Goal: Task Accomplishment & Management: Use online tool/utility

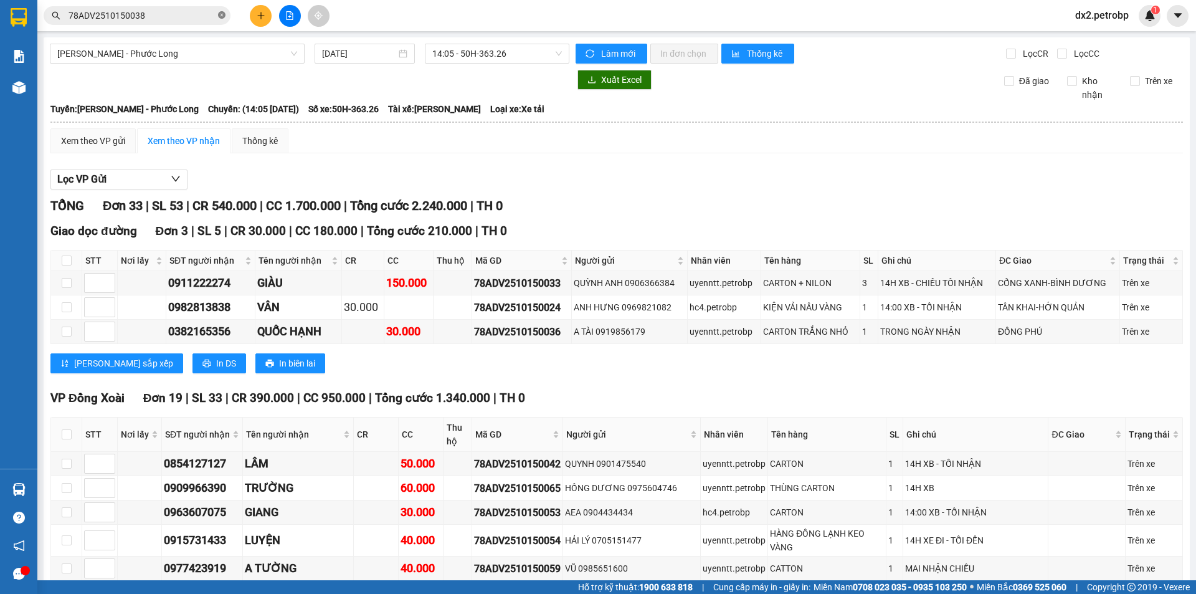
click at [222, 16] on icon "close-circle" at bounding box center [221, 14] width 7 height 7
click at [188, 16] on input "text" at bounding box center [142, 16] width 147 height 14
paste input "78ADV2510140026"
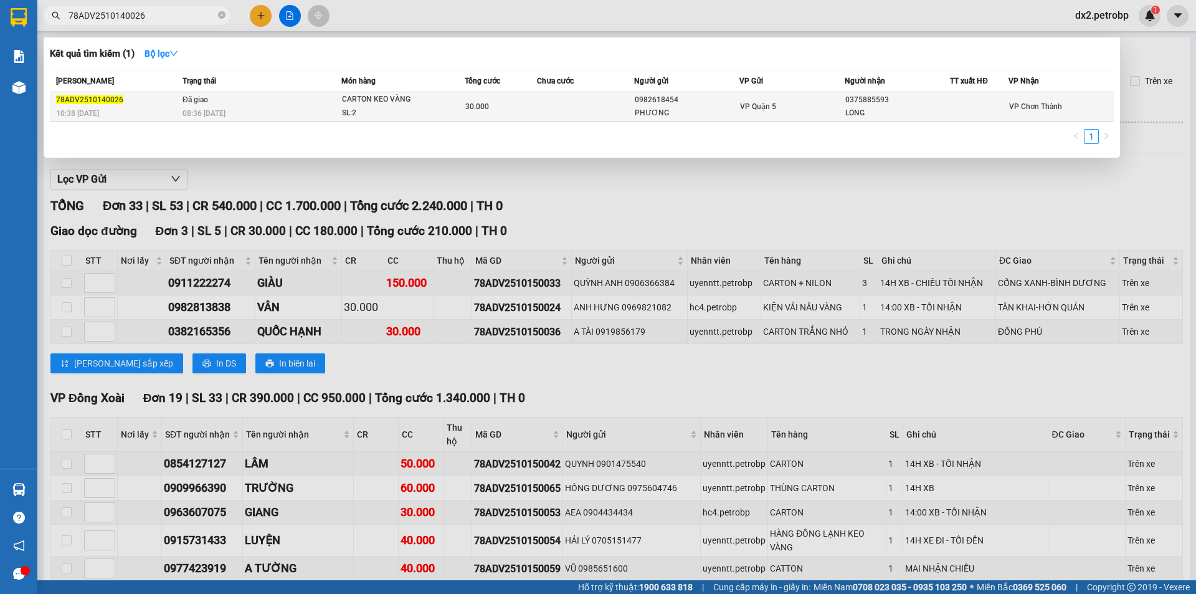
type input "78ADV2510140026"
click at [473, 97] on td "30.000" at bounding box center [501, 106] width 73 height 29
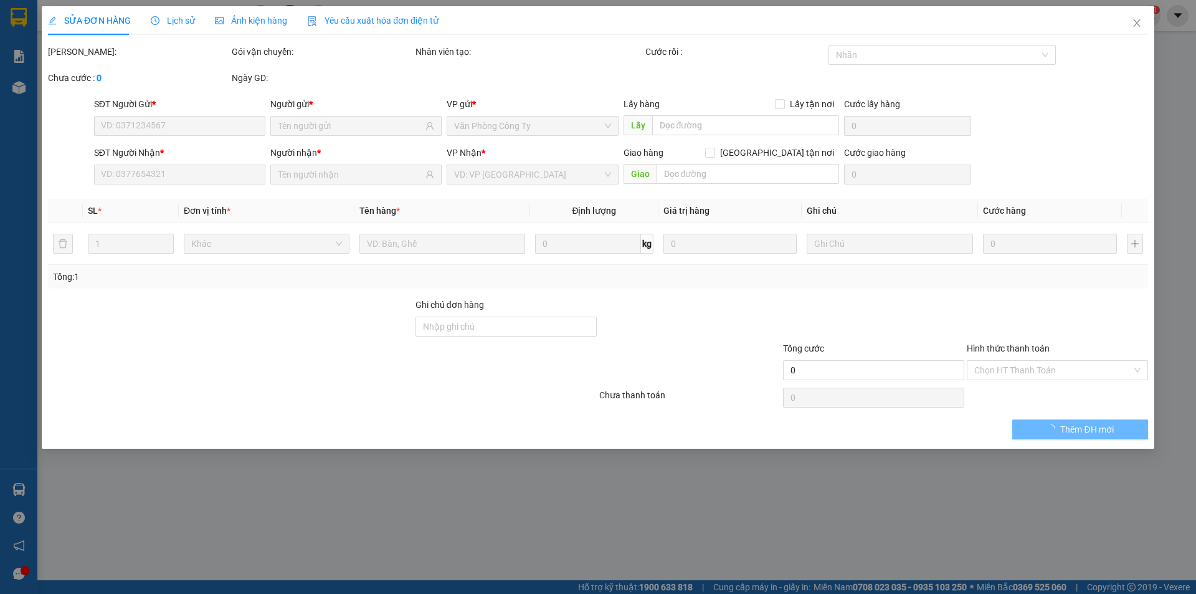
type input "0982618454"
type input "PHƯƠNG"
type input "0375885593"
type input "LONG"
type input "30.000"
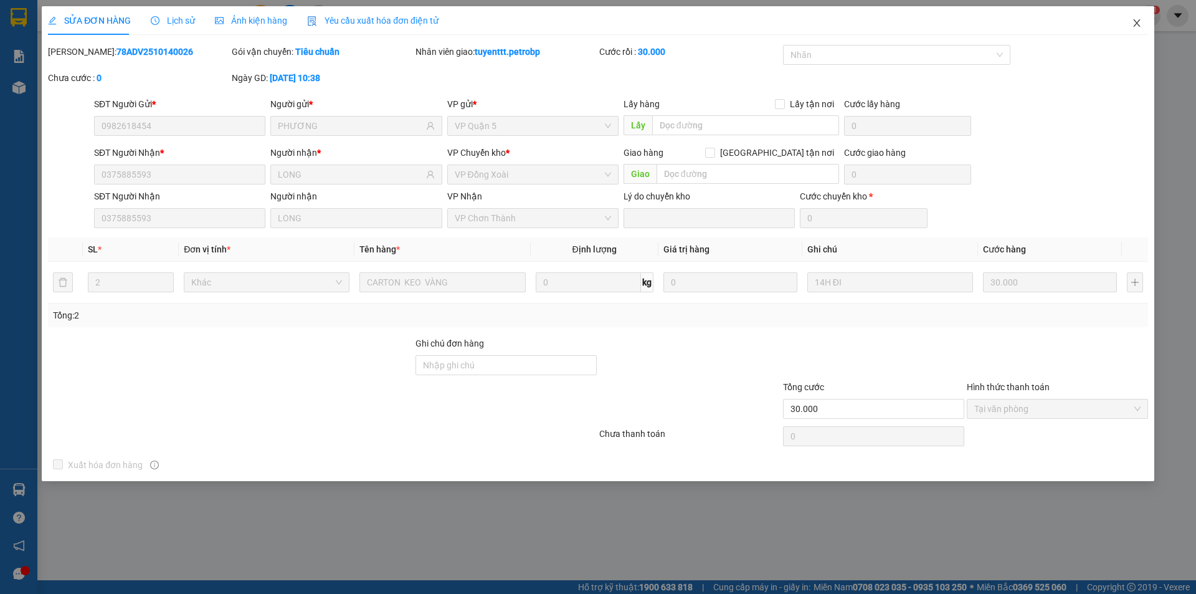
click at [1137, 26] on icon "close" at bounding box center [1137, 23] width 10 height 10
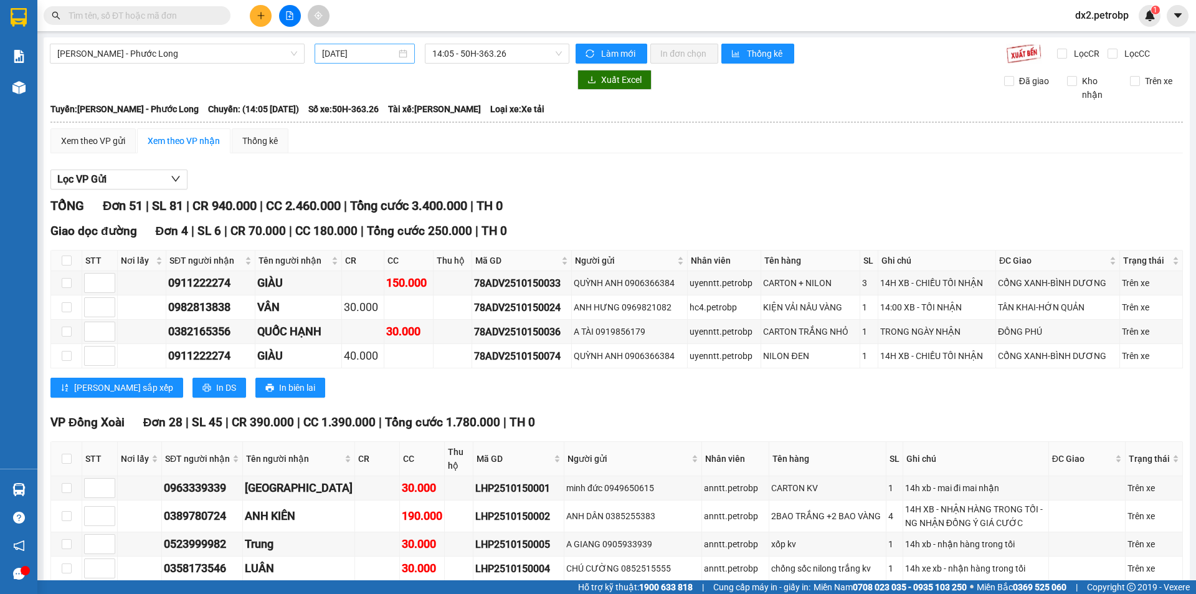
click at [404, 54] on div "[DATE]" at bounding box center [364, 54] width 85 height 14
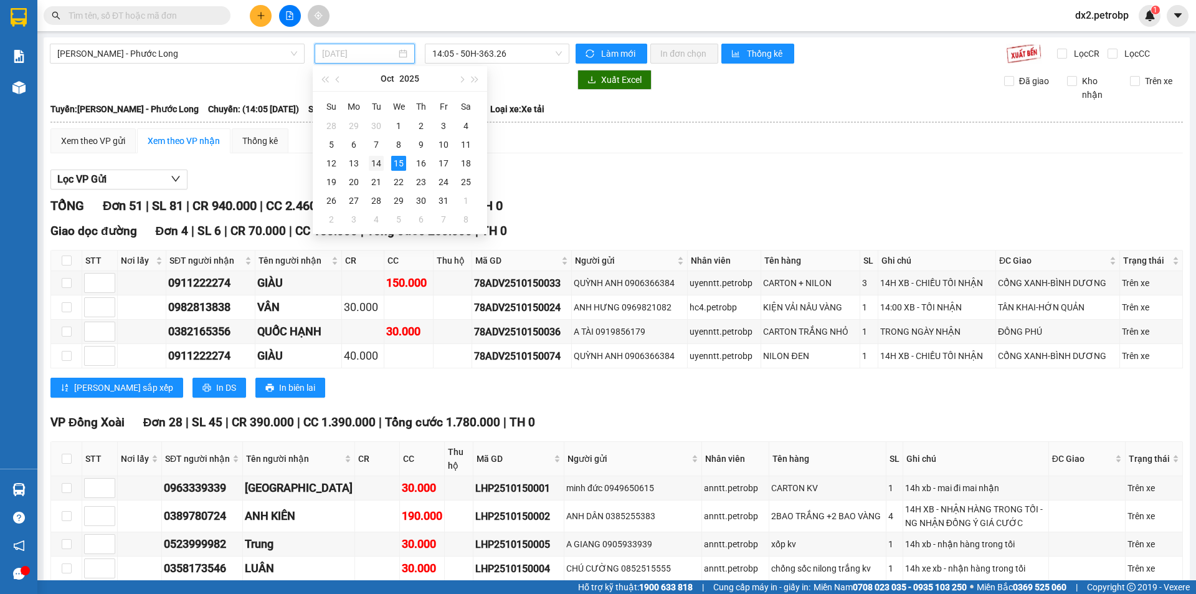
click at [381, 161] on div "14" at bounding box center [376, 163] width 15 height 15
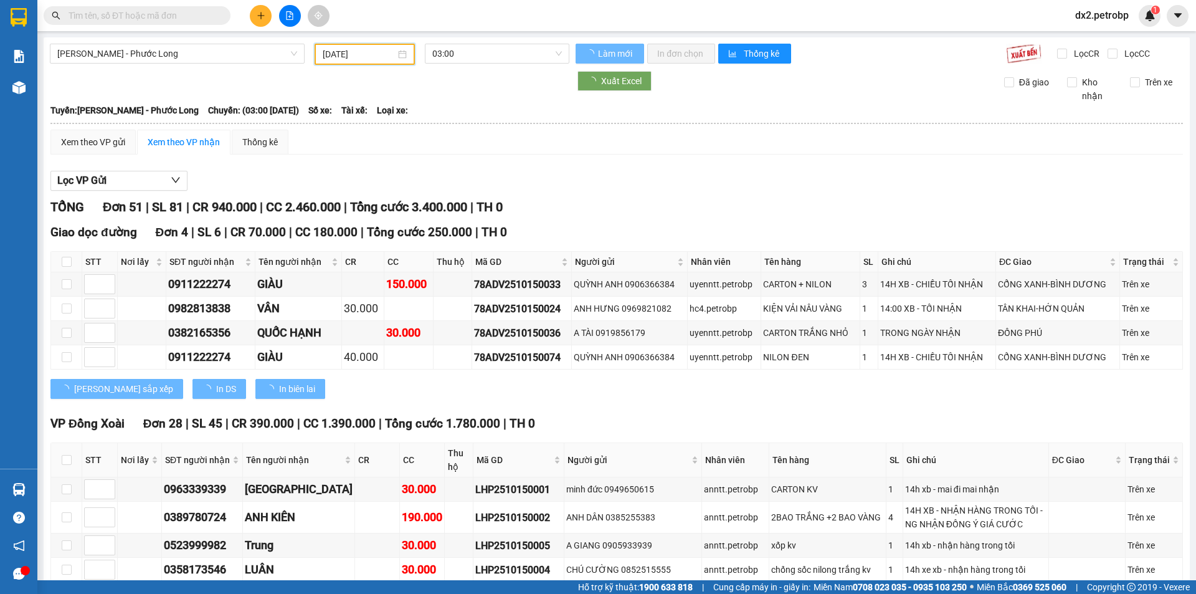
type input "[DATE]"
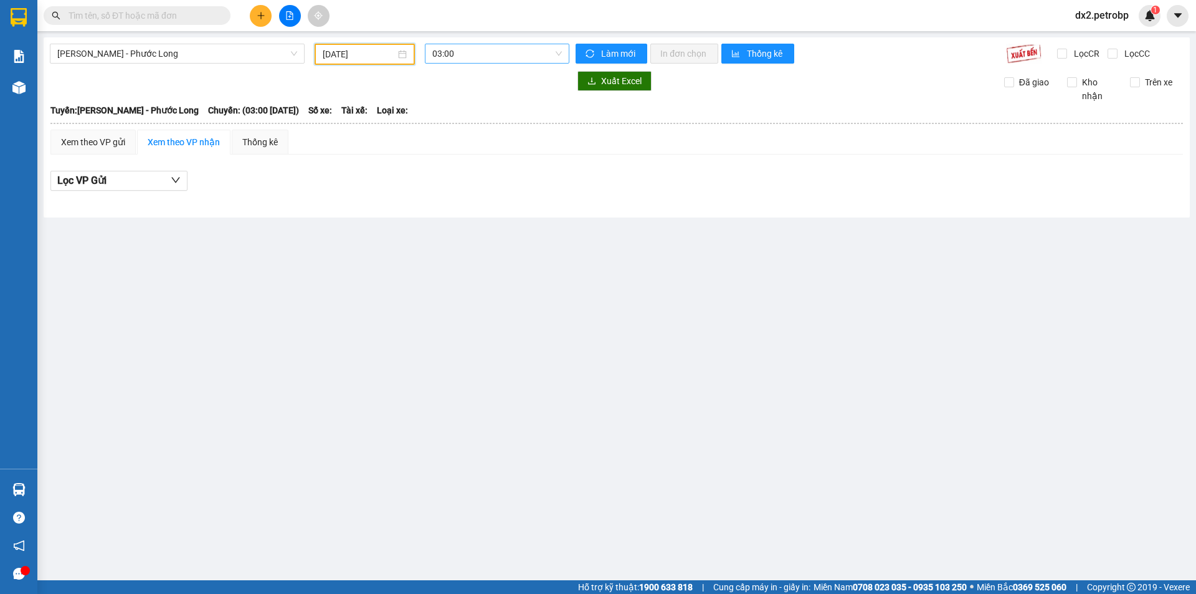
click at [559, 52] on span "03:00" at bounding box center [497, 53] width 130 height 19
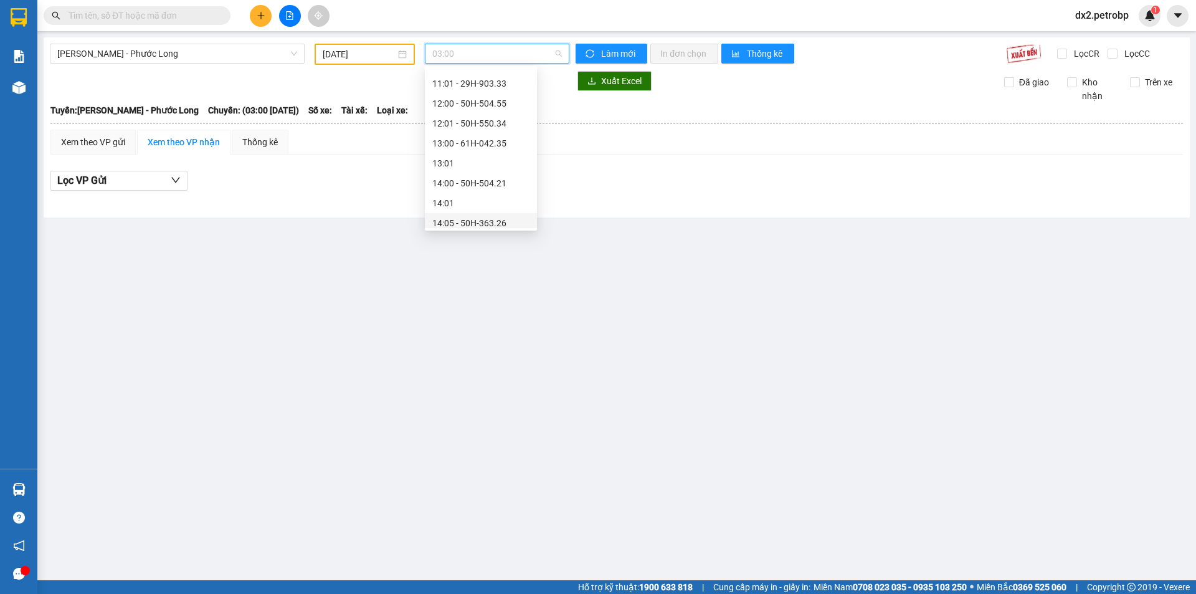
click at [508, 218] on div "14:05 - 50H-363.26" at bounding box center [480, 223] width 97 height 14
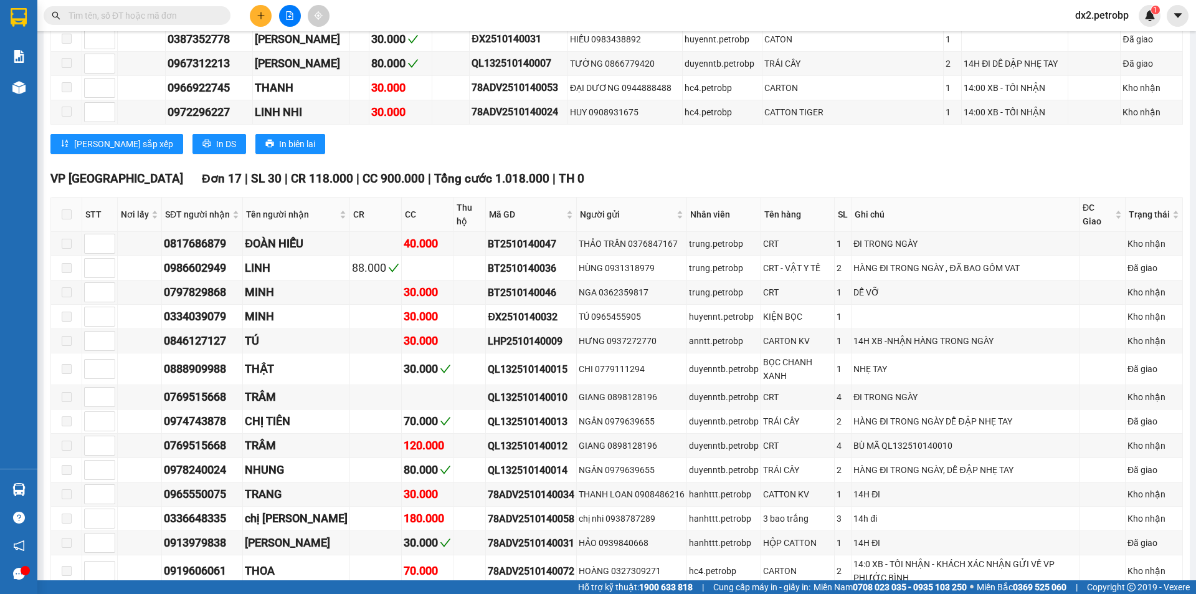
scroll to position [2429, 0]
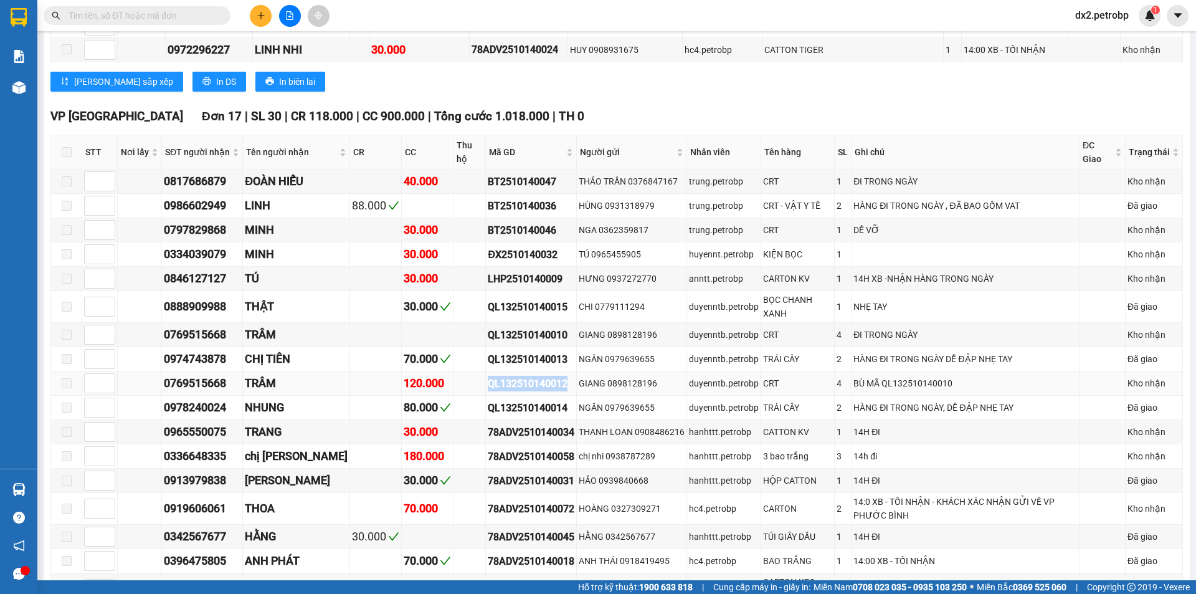
drag, startPoint x: 539, startPoint y: 333, endPoint x: 459, endPoint y: 334, distance: 80.4
click at [486, 371] on td "QL132510140012" at bounding box center [531, 383] width 91 height 24
copy div "QL132510140012"
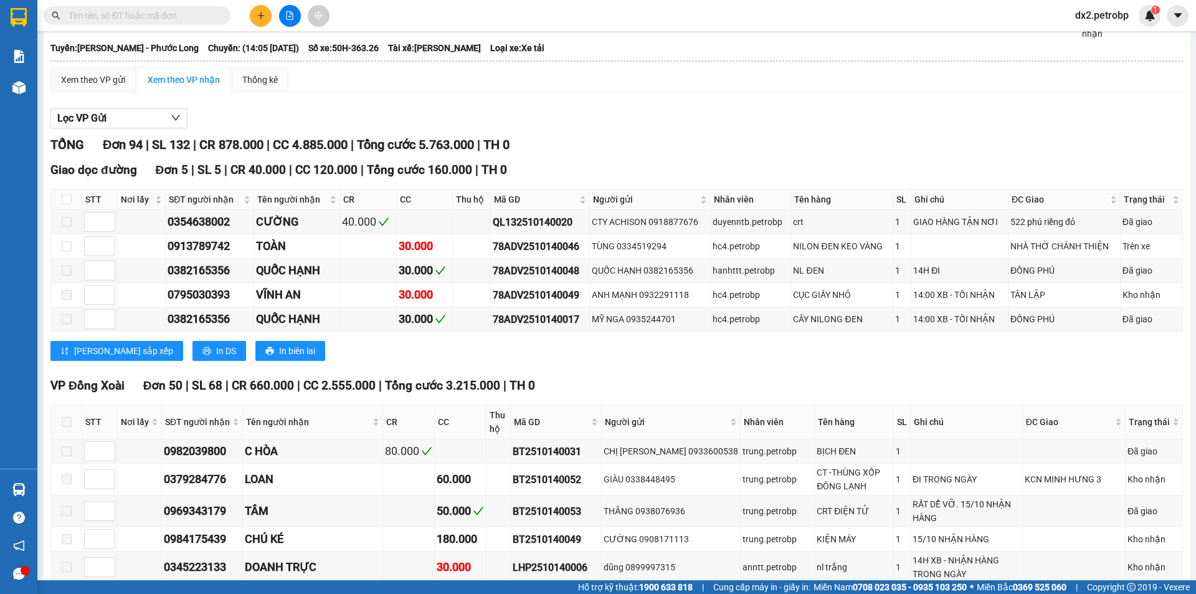
scroll to position [0, 0]
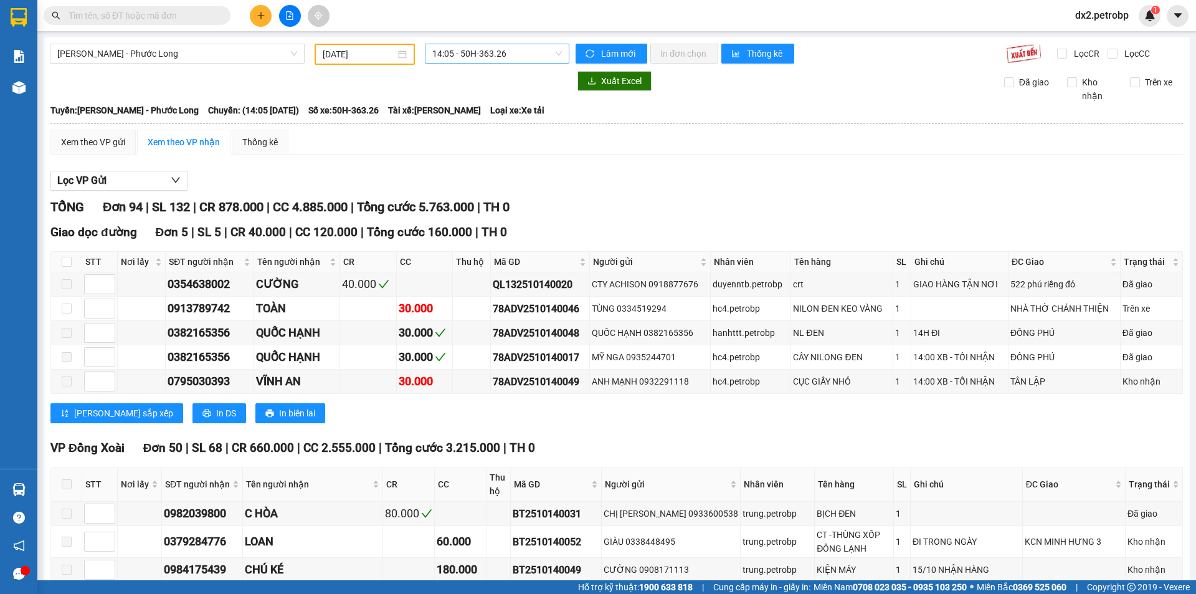
click at [549, 53] on span "14:05 - 50H-363.26" at bounding box center [497, 53] width 130 height 19
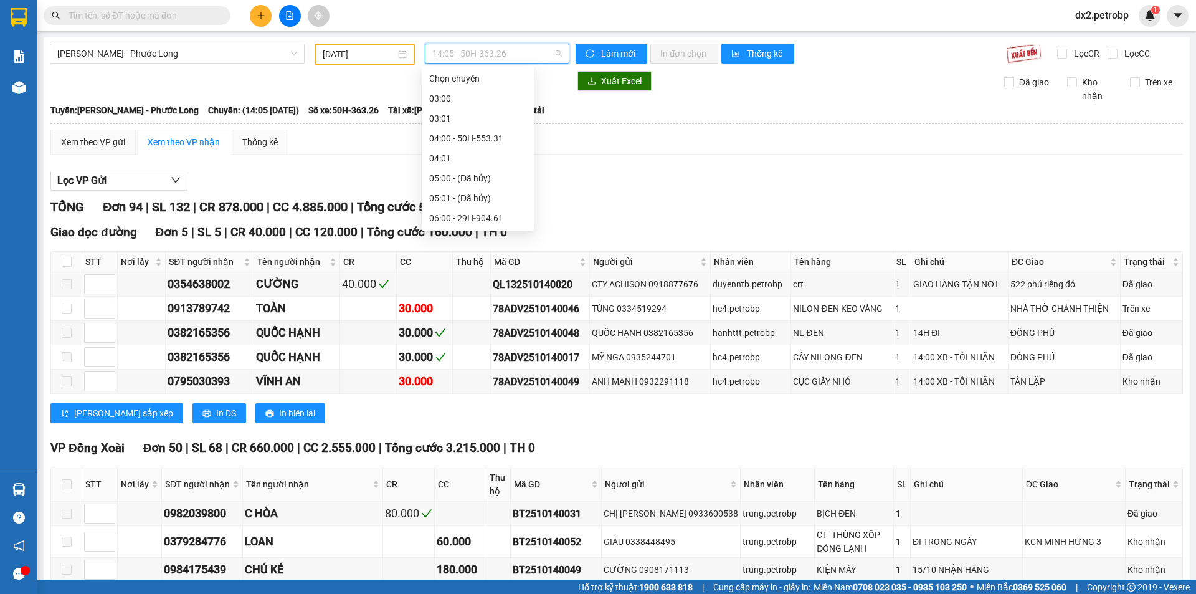
scroll to position [379, 0]
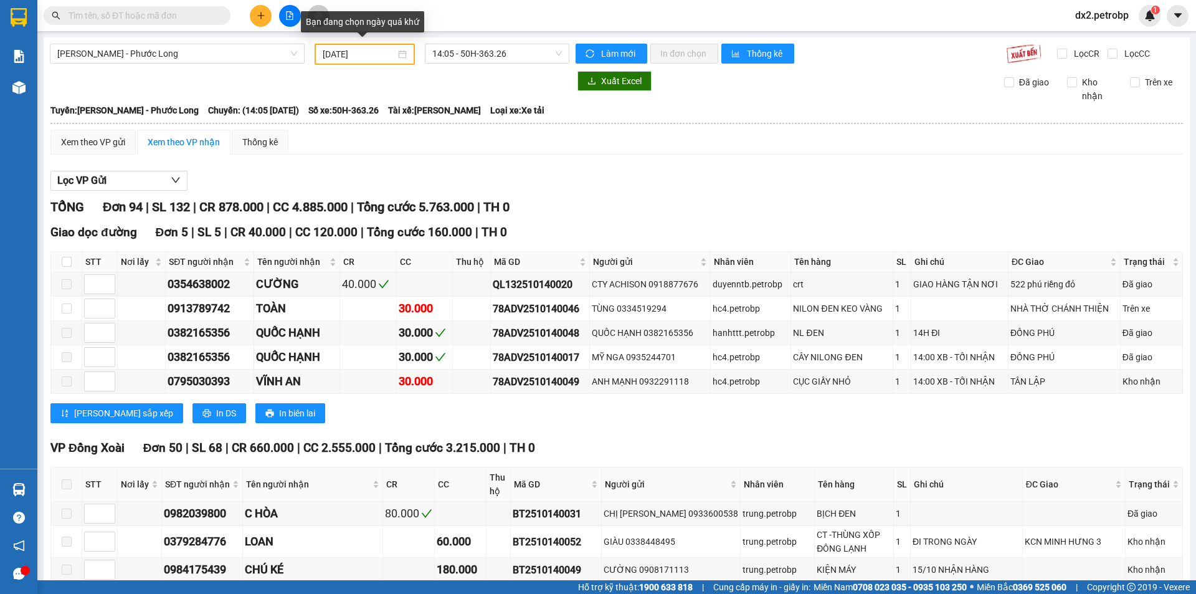
click at [401, 50] on div "[DATE]" at bounding box center [365, 54] width 84 height 14
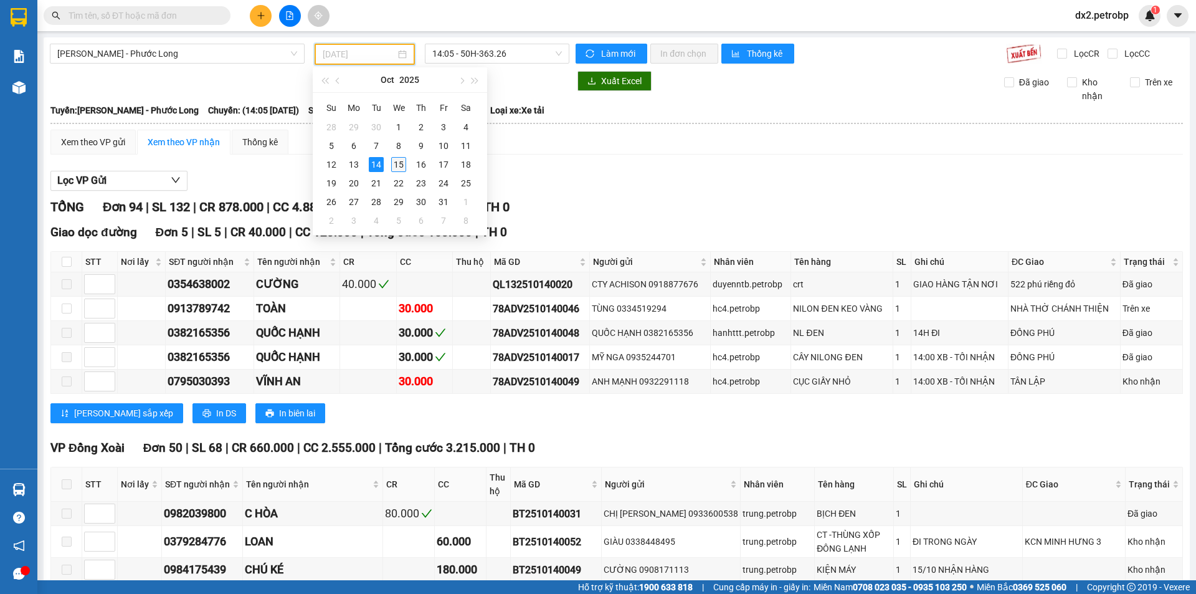
click at [400, 161] on div "15" at bounding box center [398, 164] width 15 height 15
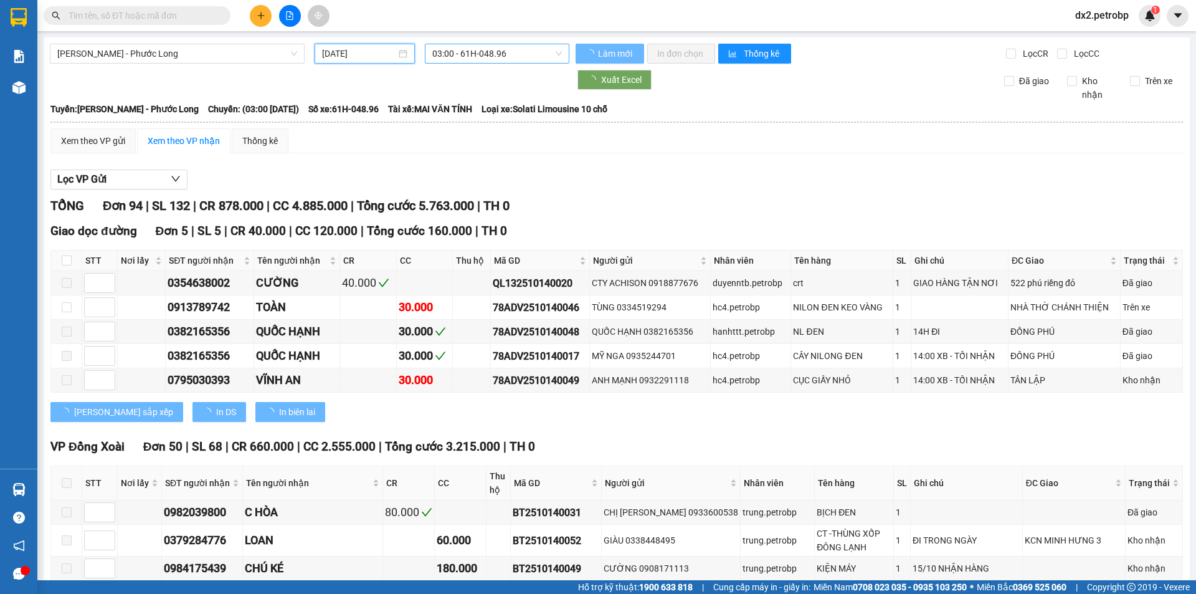
type input "[DATE]"
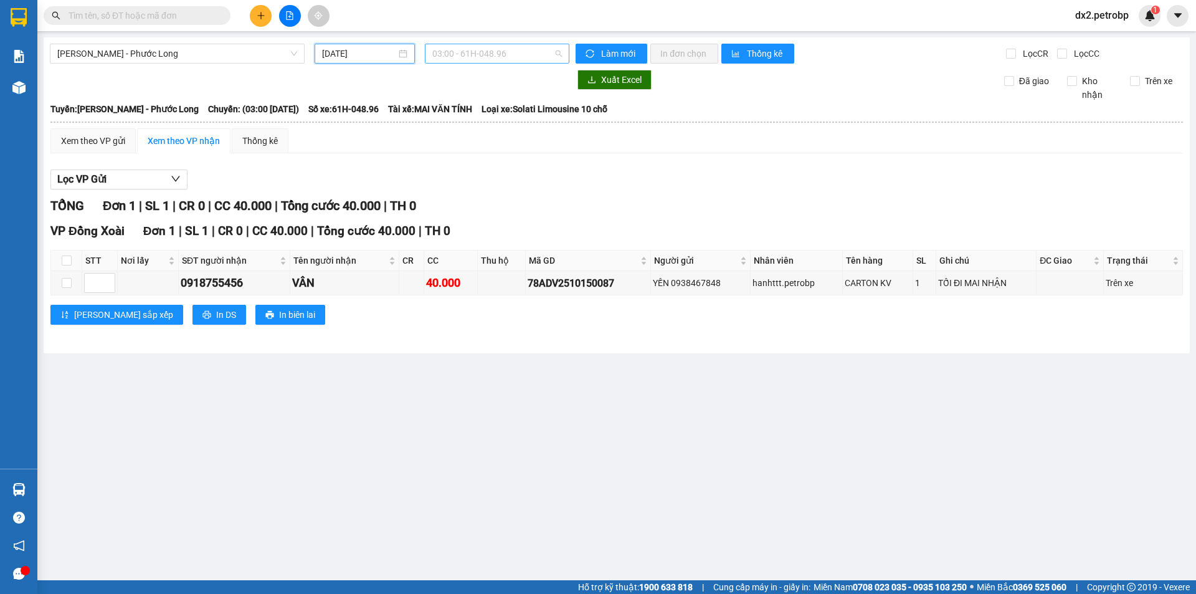
click at [556, 56] on span "03:00 - 61H-048.96" at bounding box center [497, 53] width 130 height 19
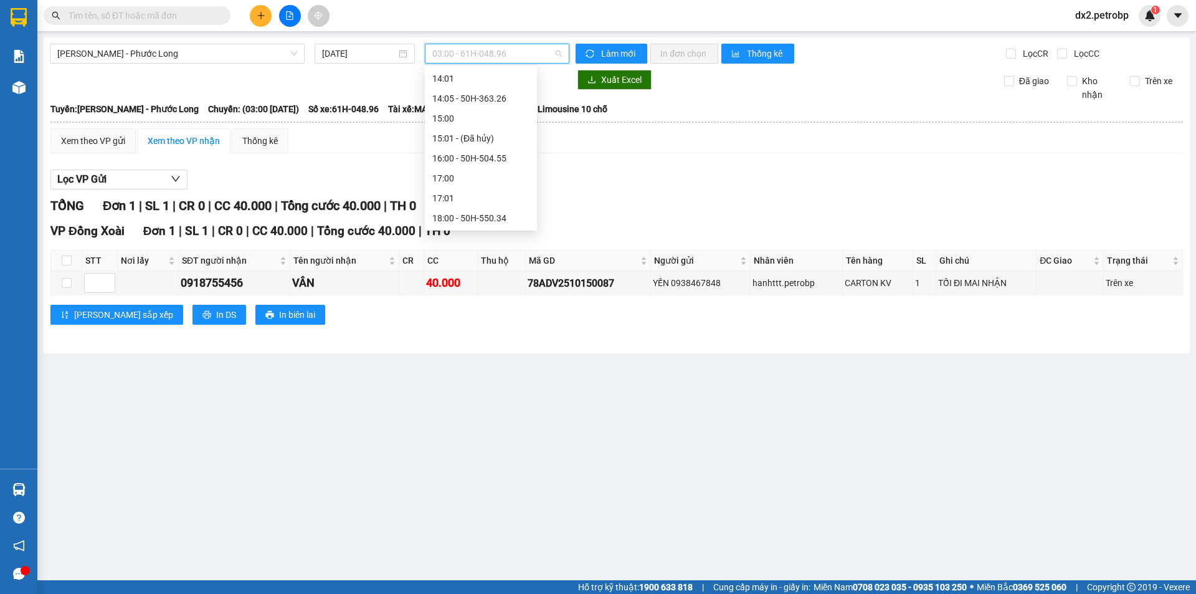
scroll to position [456, 0]
click at [488, 160] on div "14:05 - 50H-363.26" at bounding box center [480, 161] width 97 height 14
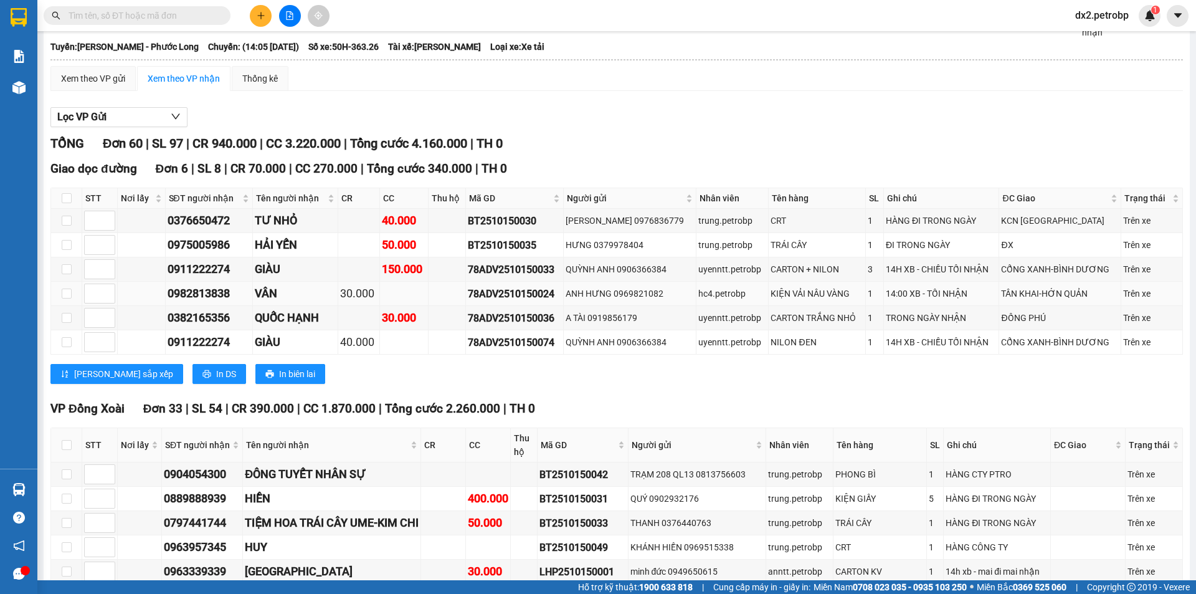
scroll to position [125, 0]
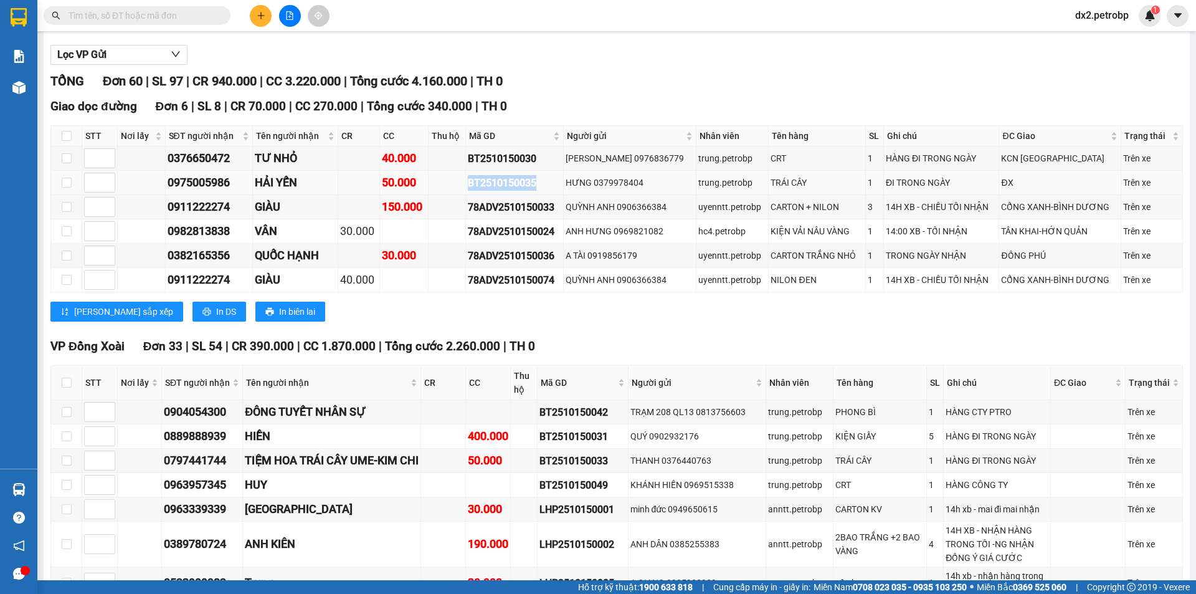
drag, startPoint x: 536, startPoint y: 181, endPoint x: 451, endPoint y: 189, distance: 85.7
click at [451, 189] on tr "0975005986 HẢI YẾN 50.000 BT2510150035 HƯNG 0379978404 trung.petrobp TRÁI CÂY 1…" at bounding box center [617, 183] width 1132 height 24
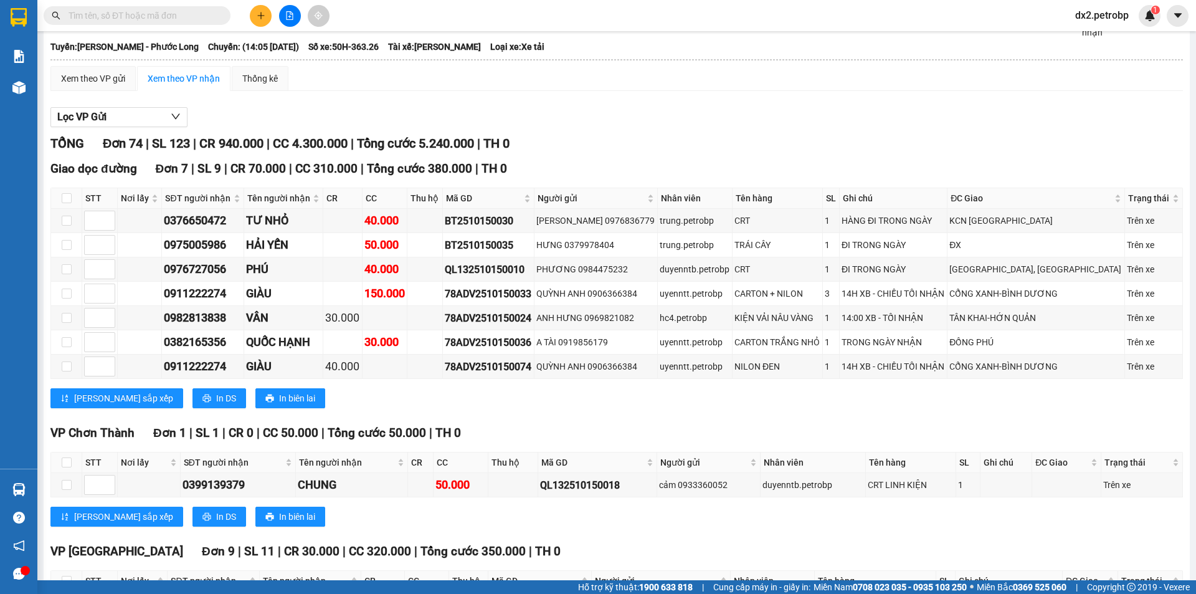
scroll to position [187, 0]
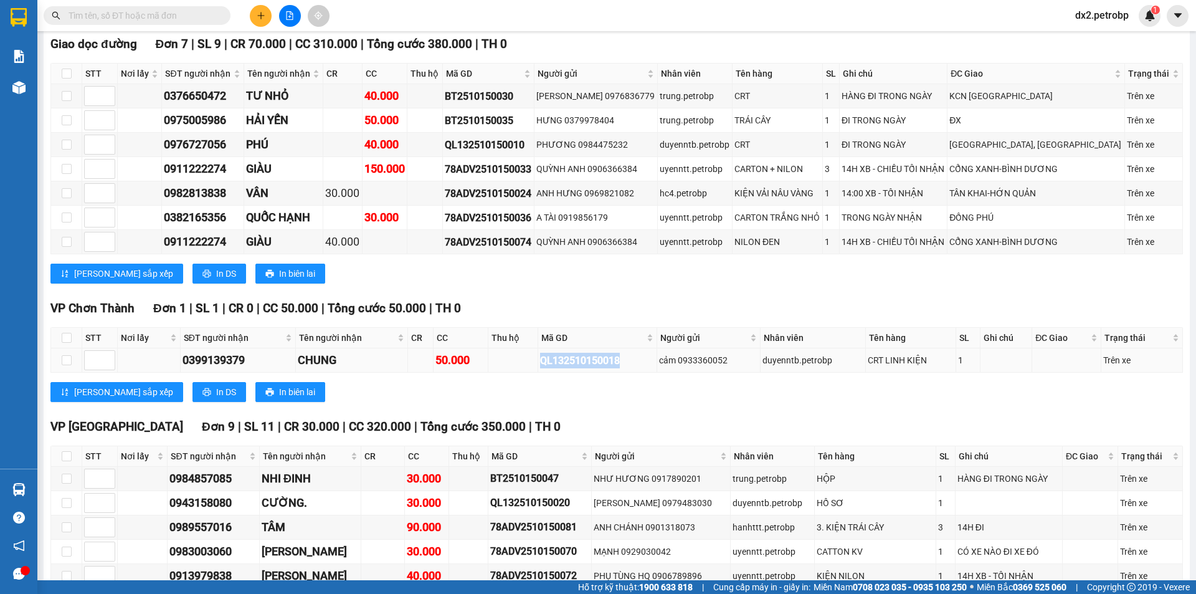
drag, startPoint x: 618, startPoint y: 360, endPoint x: 535, endPoint y: 364, distance: 83.0
click at [535, 364] on tr "0399139379 CHUNG 50.000 QL132510150018 cảm 0933360052 duyenntb.petrobp CRT LINH…" at bounding box center [617, 360] width 1132 height 24
copy div "QL132510150018"
click at [151, 14] on input "text" at bounding box center [142, 16] width 147 height 14
paste input "QL132510150018"
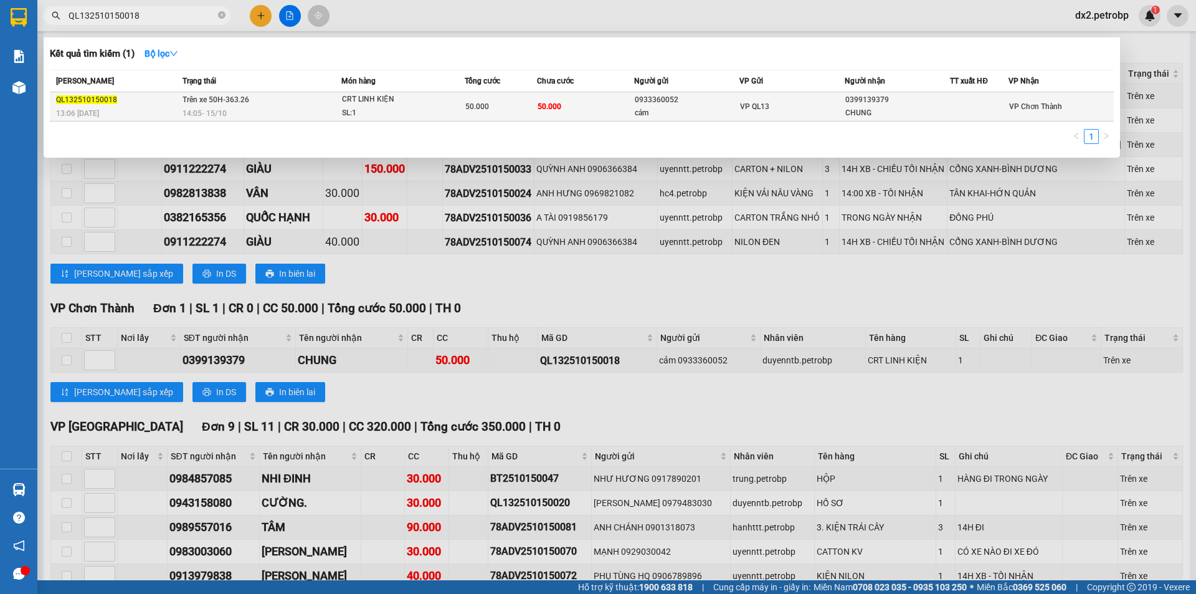
type input "QL132510150018"
click at [419, 107] on div "SL: 1" at bounding box center [388, 114] width 93 height 14
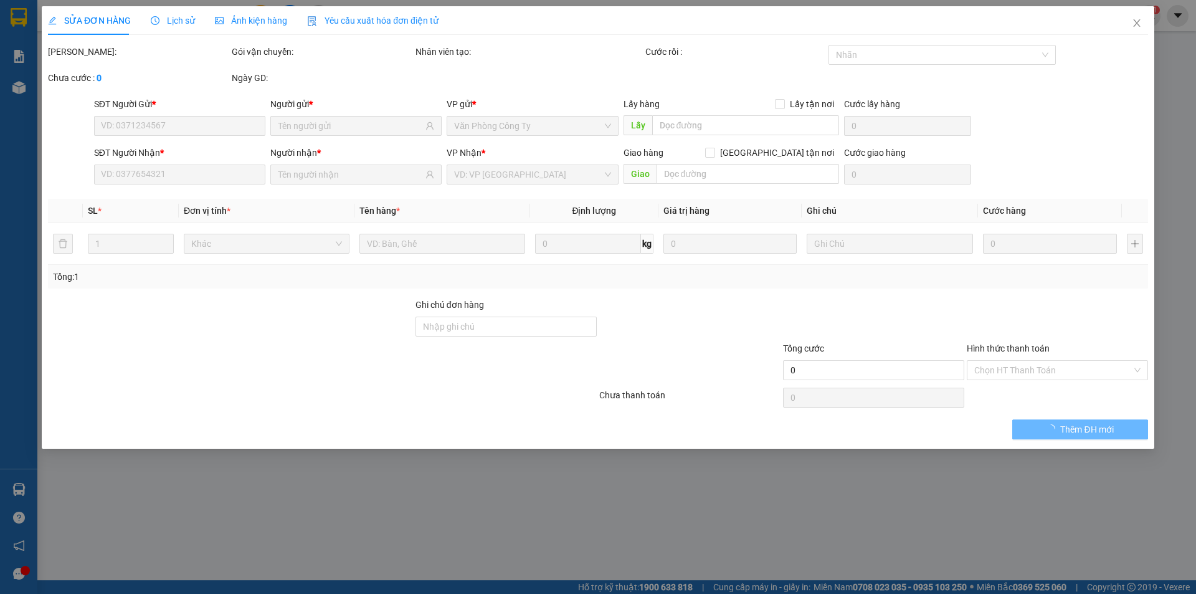
type input "0933360052"
type input "cảm"
type input "0399139379"
type input "CHUNG"
type input "50.000"
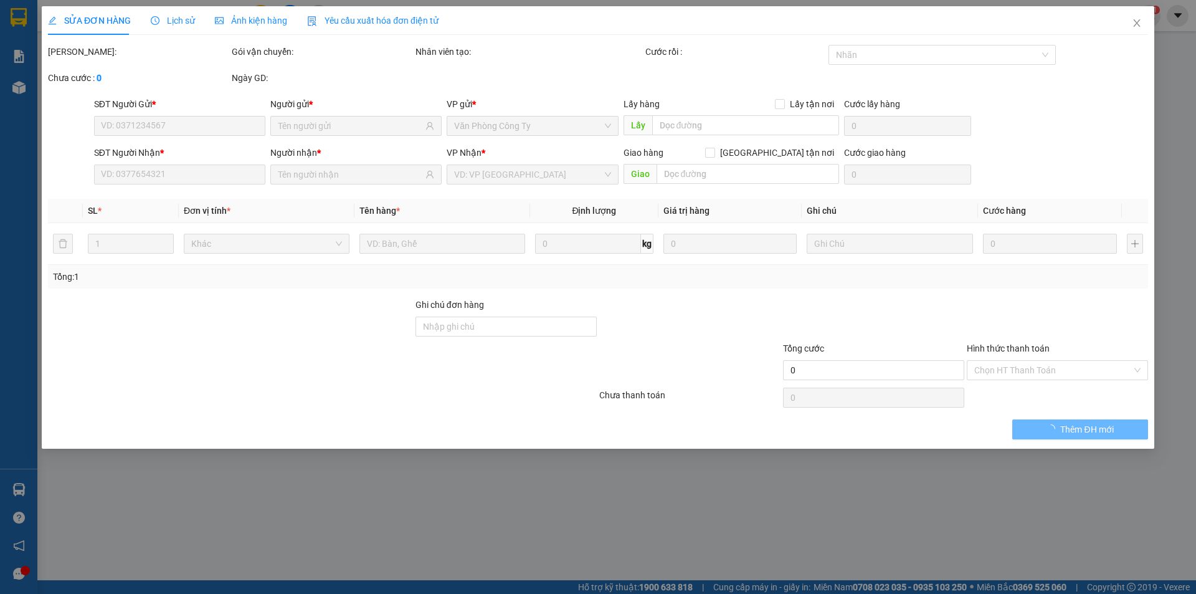
type input "50.000"
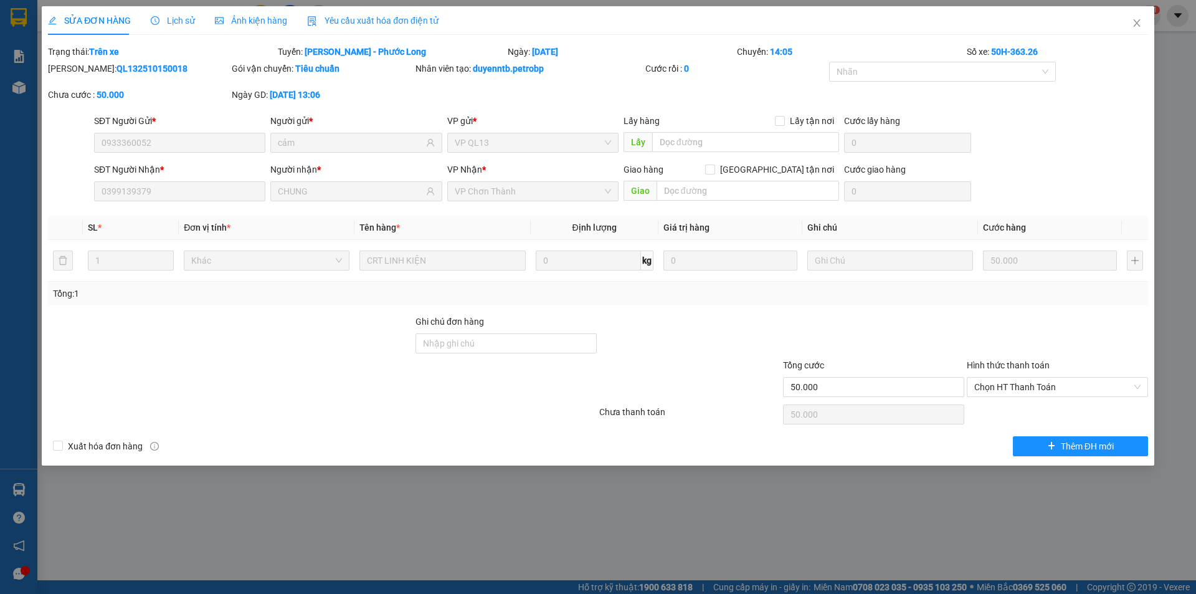
click at [178, 19] on span "Lịch sử" at bounding box center [173, 21] width 44 height 10
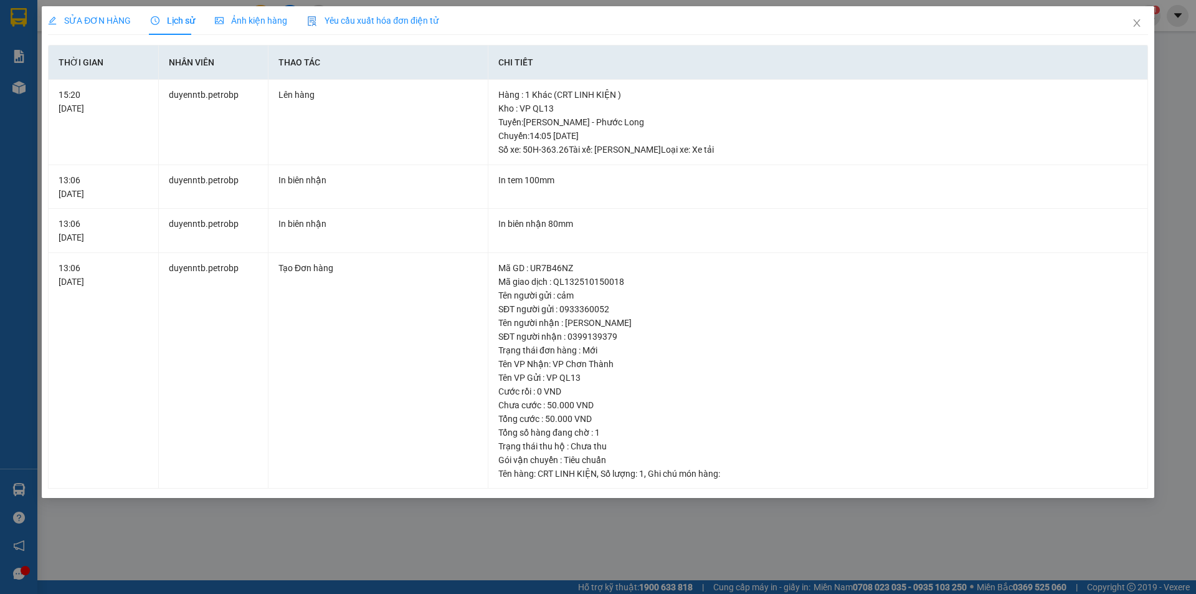
click at [93, 21] on span "SỬA ĐƠN HÀNG" at bounding box center [89, 21] width 83 height 10
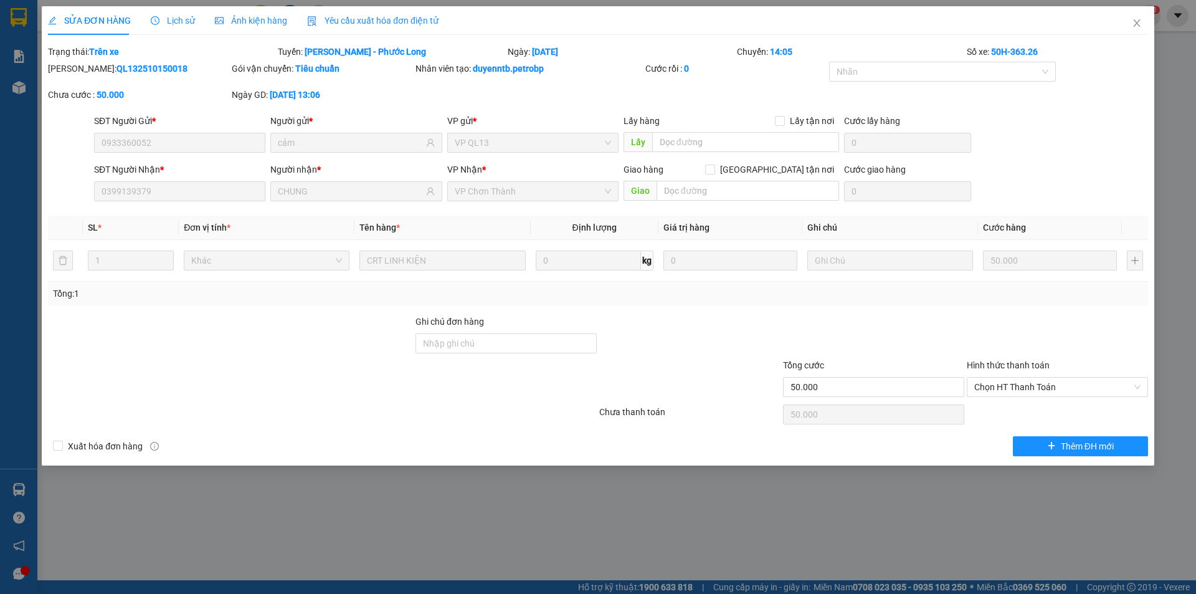
drag, startPoint x: 150, startPoint y: 67, endPoint x: 81, endPoint y: 72, distance: 68.7
click at [116, 72] on b "QL132510150018" at bounding box center [151, 69] width 71 height 10
copy b "QL132510150018"
click at [188, 73] on div "Mã ĐH: QL132510150018" at bounding box center [138, 69] width 181 height 14
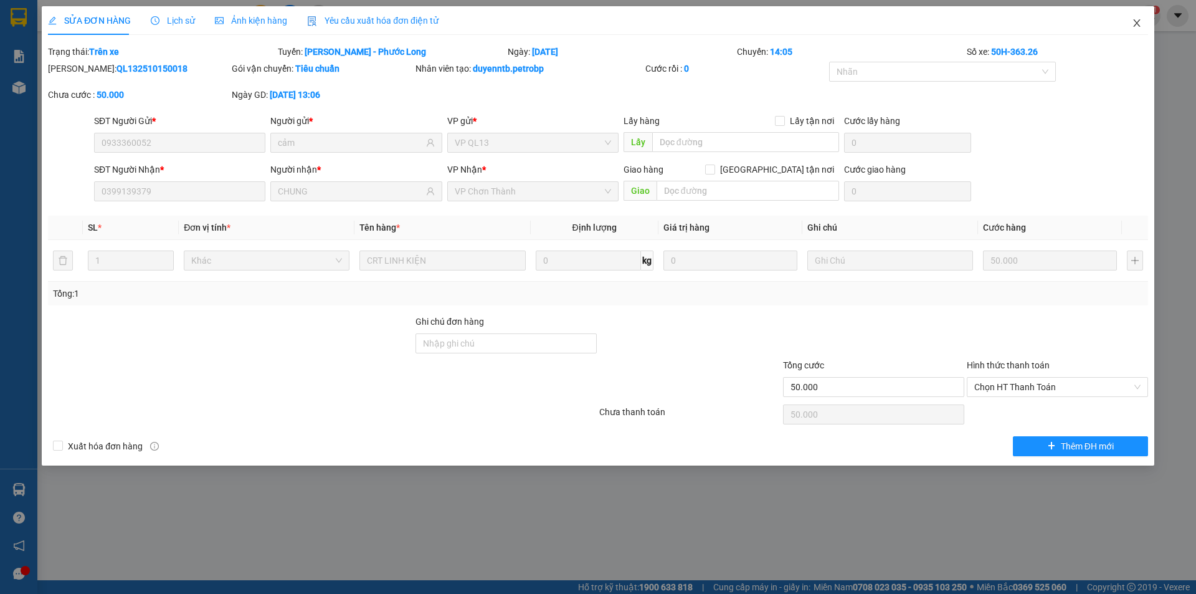
click at [1135, 20] on icon "close" at bounding box center [1137, 23] width 10 height 10
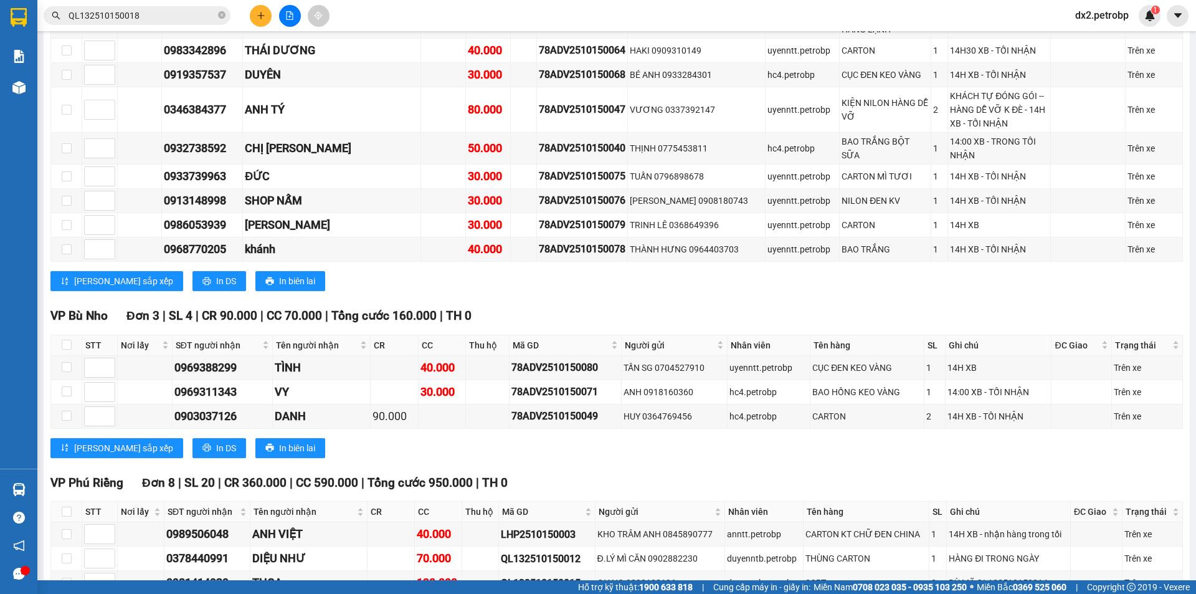
scroll to position [2239, 0]
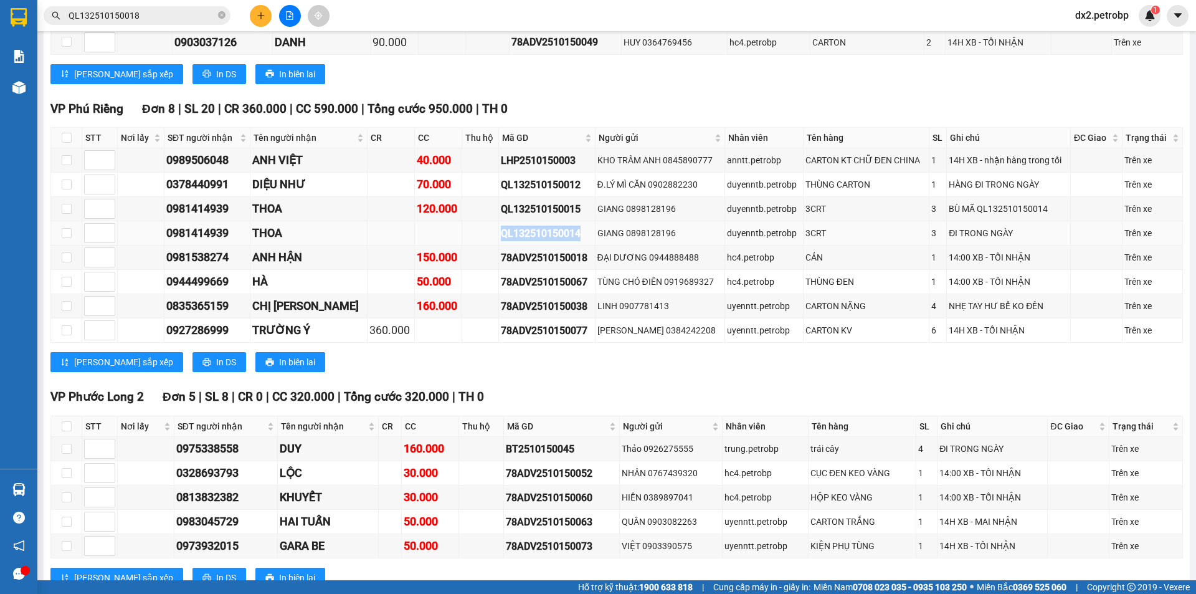
drag, startPoint x: 555, startPoint y: 191, endPoint x: 473, endPoint y: 197, distance: 82.4
click at [499, 221] on td "QL132510150014" at bounding box center [547, 233] width 96 height 24
copy div "QL132510150014"
click at [221, 15] on icon "close-circle" at bounding box center [221, 14] width 7 height 7
click at [178, 16] on input "text" at bounding box center [142, 16] width 147 height 14
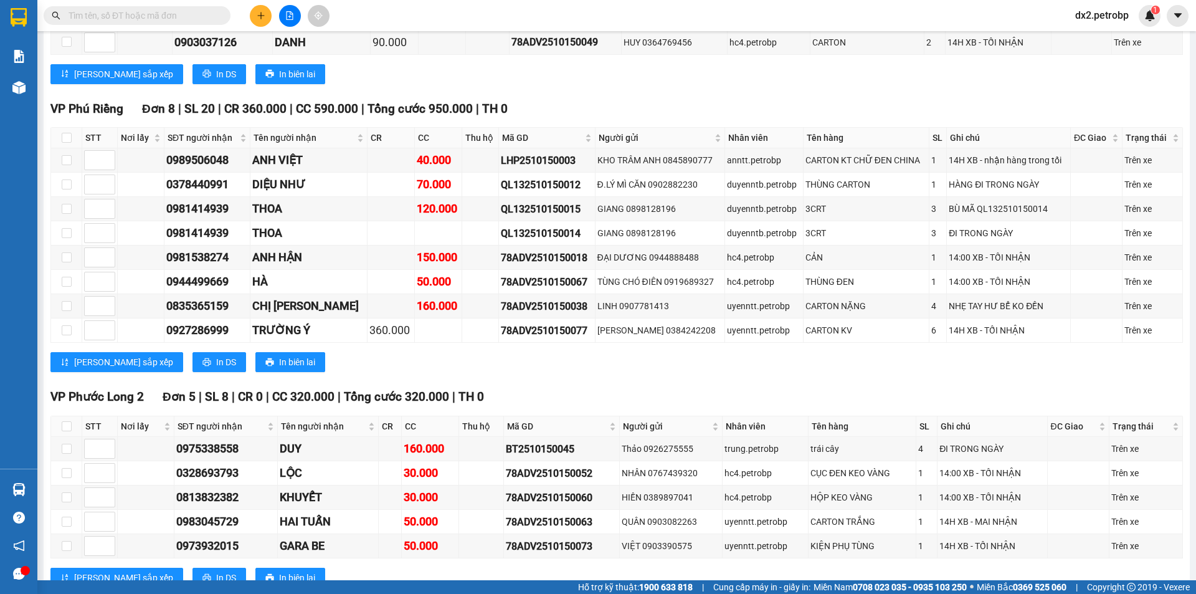
paste input "QL132510150014"
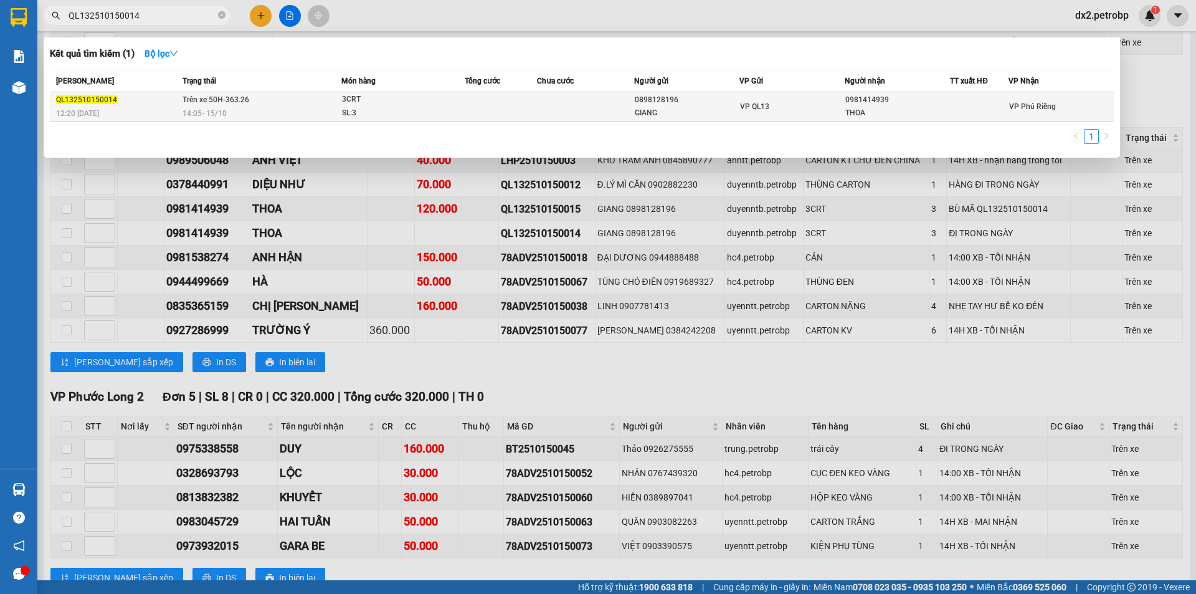
type input "QL132510150014"
click at [503, 107] on td at bounding box center [501, 106] width 73 height 29
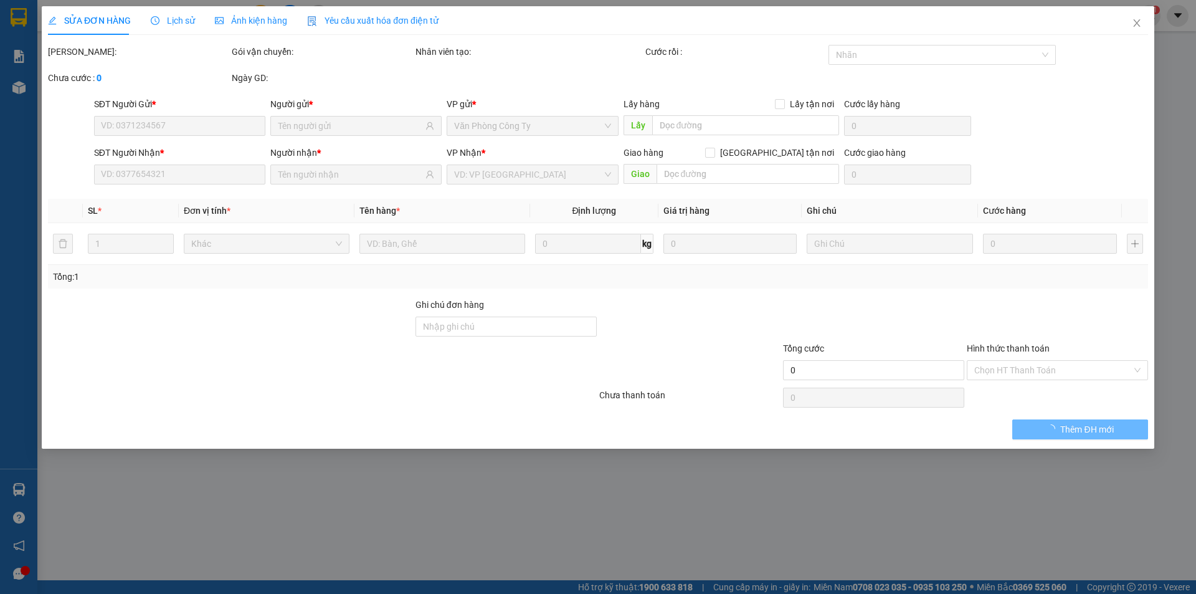
type input "0898128196"
type input "GIANG"
type input "0981414939"
type input "THOA"
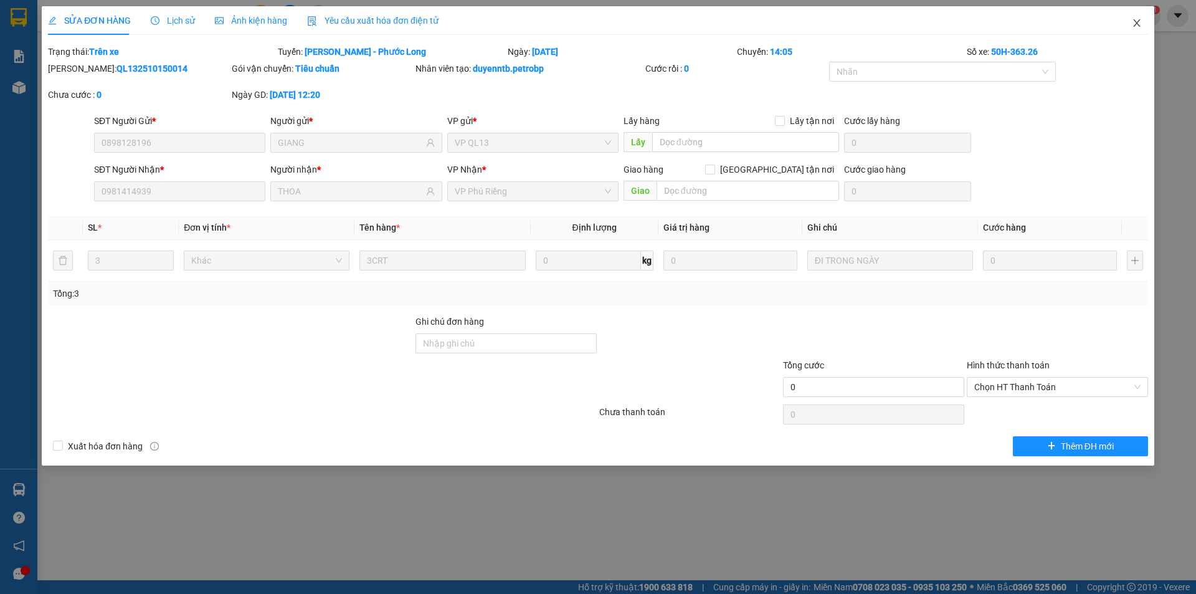
click at [1136, 20] on icon "close" at bounding box center [1137, 23] width 10 height 10
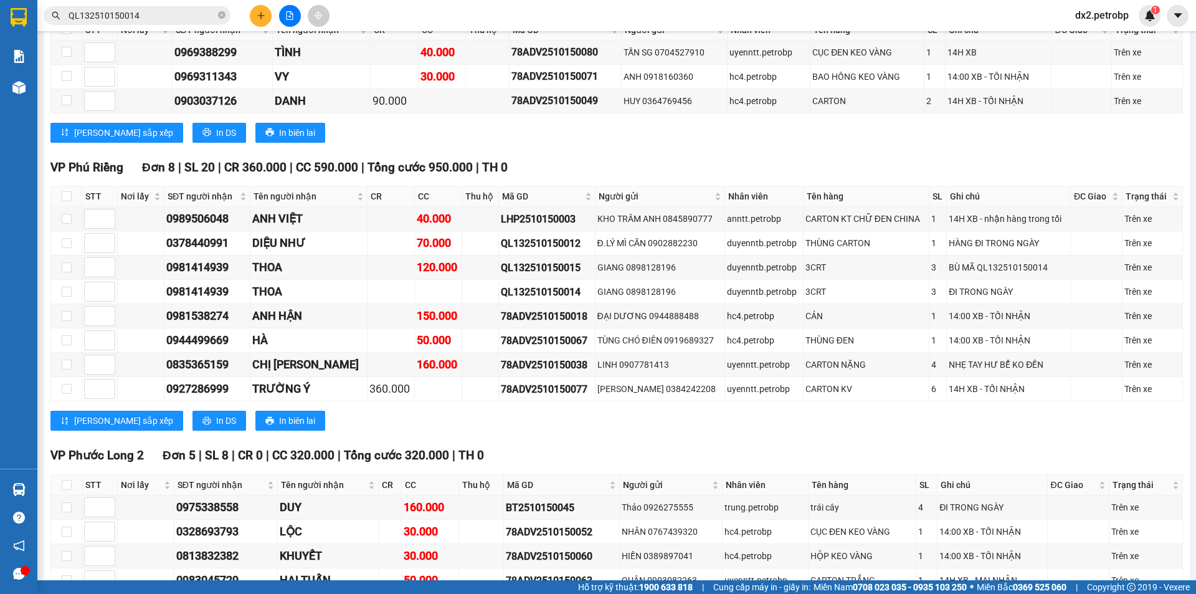
scroll to position [2239, 0]
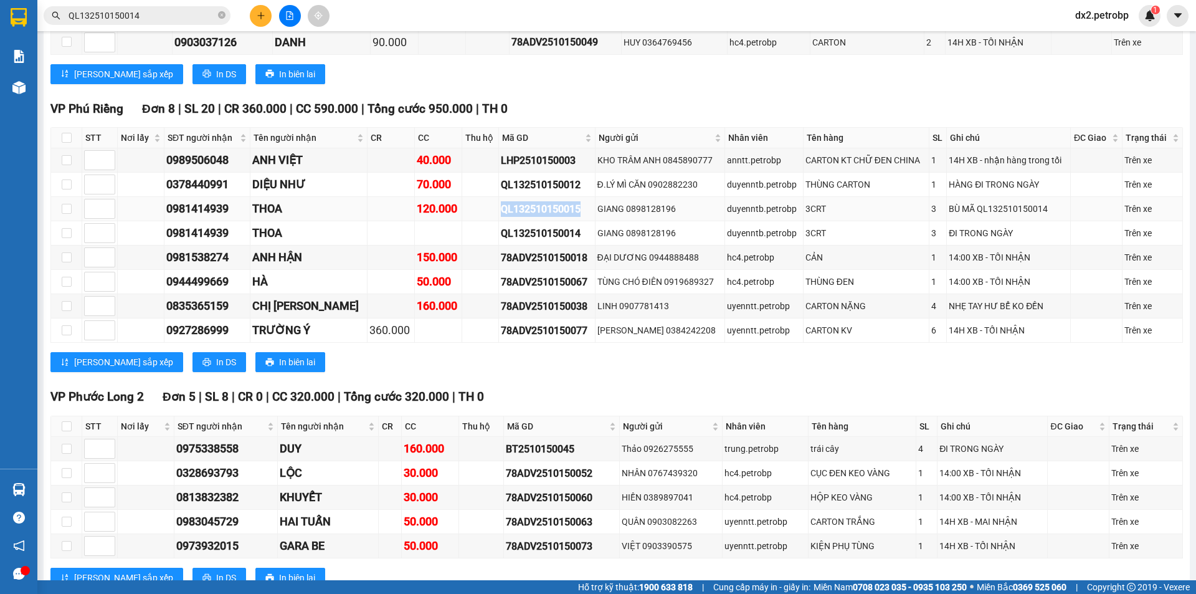
drag, startPoint x: 554, startPoint y: 166, endPoint x: 472, endPoint y: 171, distance: 82.3
click at [499, 197] on td "QL132510150015" at bounding box center [547, 209] width 96 height 24
copy div "QL132510150015"
click at [219, 16] on icon "close-circle" at bounding box center [221, 14] width 7 height 7
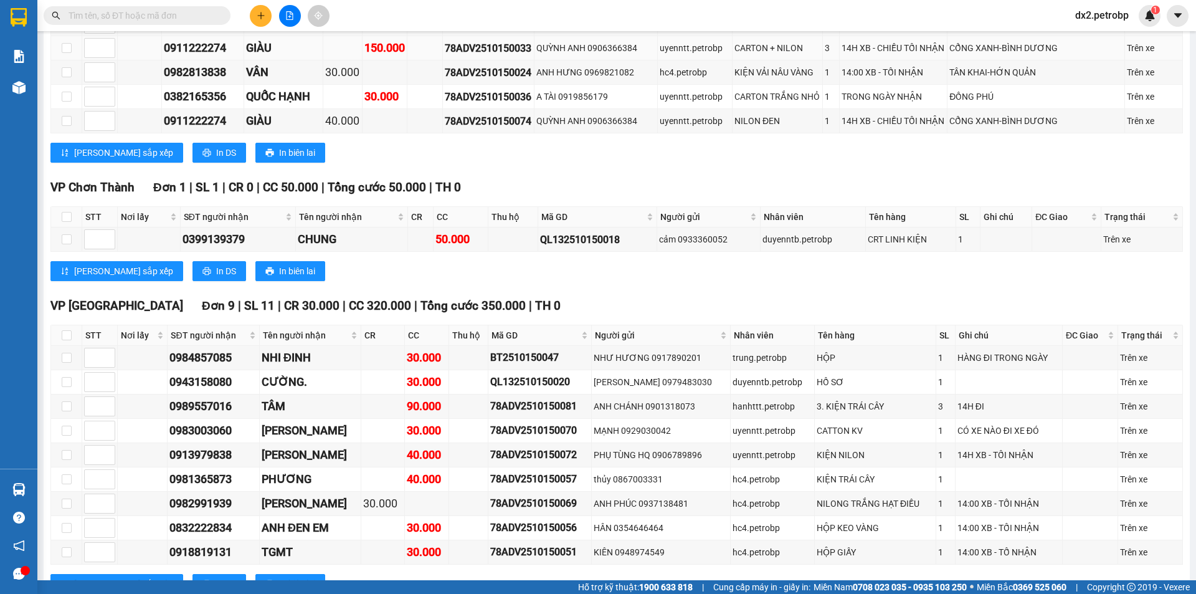
scroll to position [0, 0]
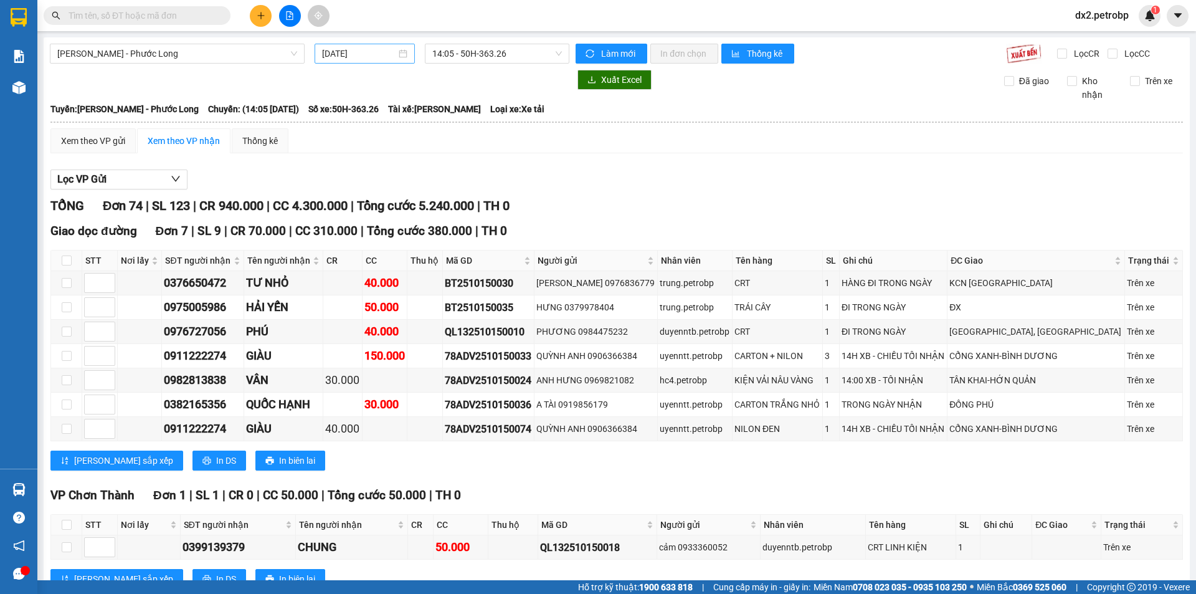
click at [400, 48] on div "[DATE]" at bounding box center [364, 54] width 85 height 14
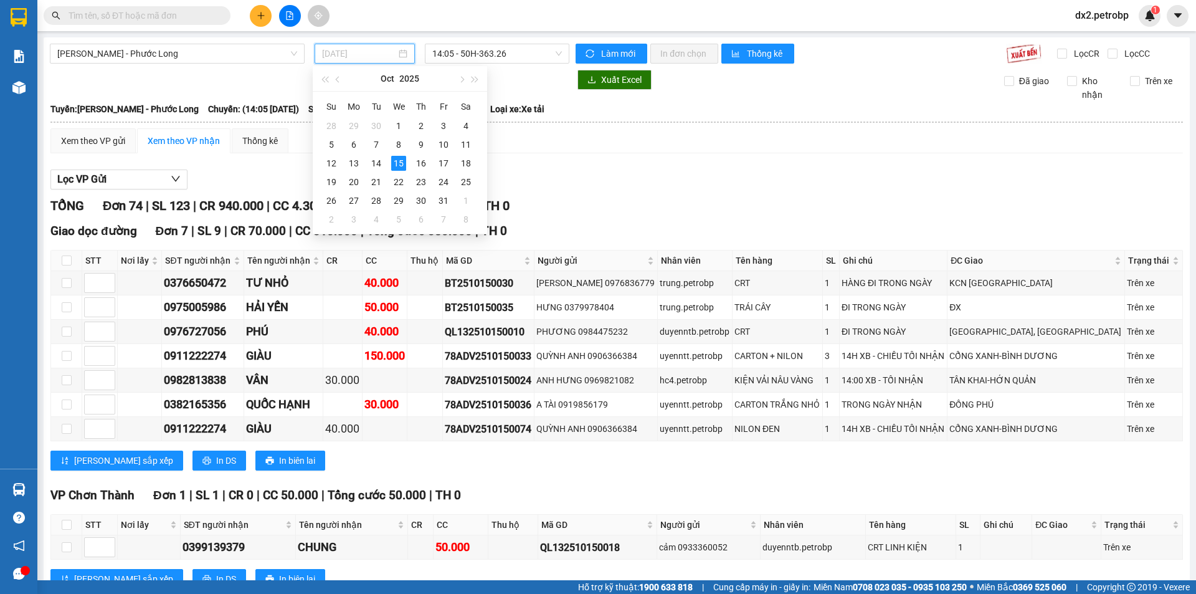
type input "[DATE]"
click at [521, 52] on span "14:05 - 50H-363.26" at bounding box center [497, 53] width 130 height 19
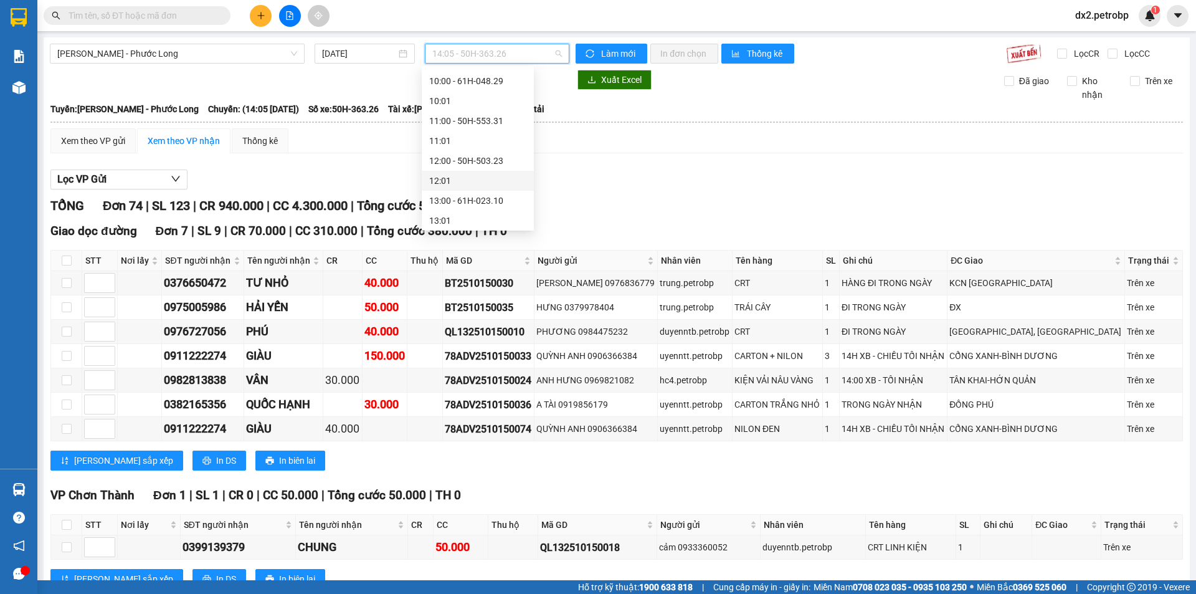
scroll to position [274, 0]
click at [463, 118] on div "09:05 - 50H-074.37" at bounding box center [477, 123] width 97 height 14
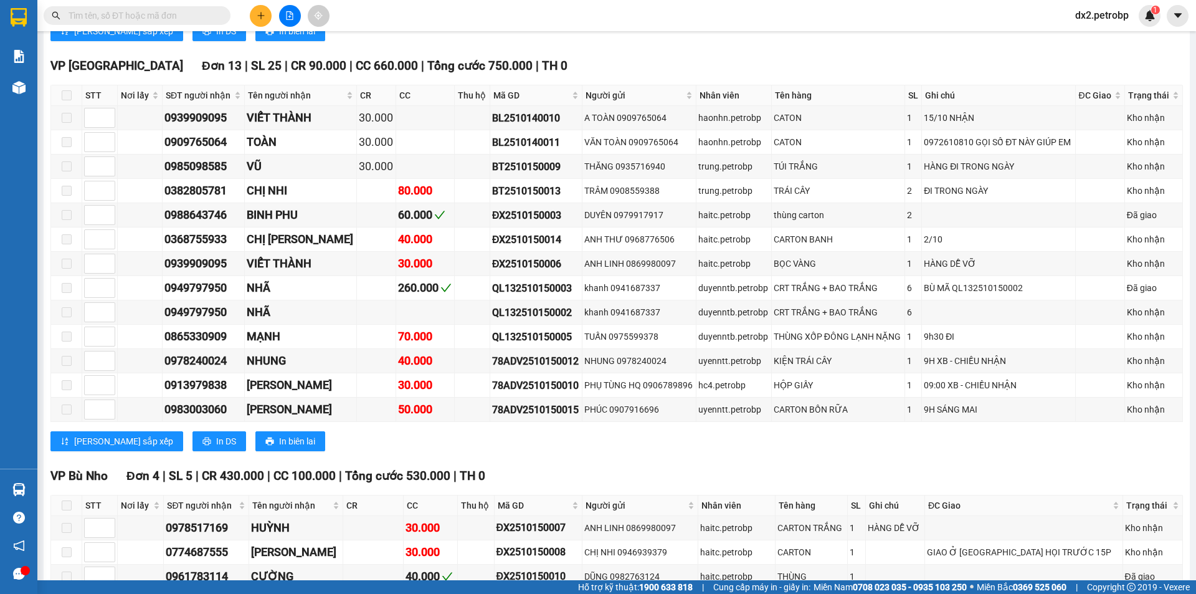
scroll to position [294, 0]
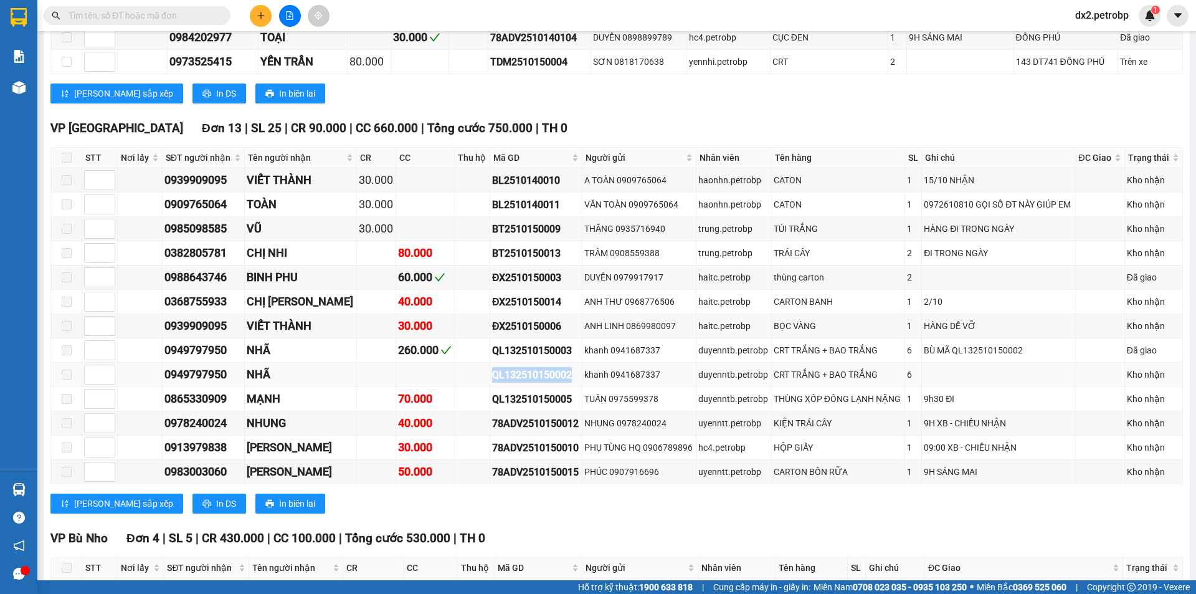
drag, startPoint x: 548, startPoint y: 375, endPoint x: 470, endPoint y: 378, distance: 77.9
click at [492, 378] on div "QL132510150002" at bounding box center [536, 375] width 88 height 16
copy div "QL132510150002"
click at [139, 14] on input "text" at bounding box center [142, 16] width 147 height 14
paste input "QL132510150002"
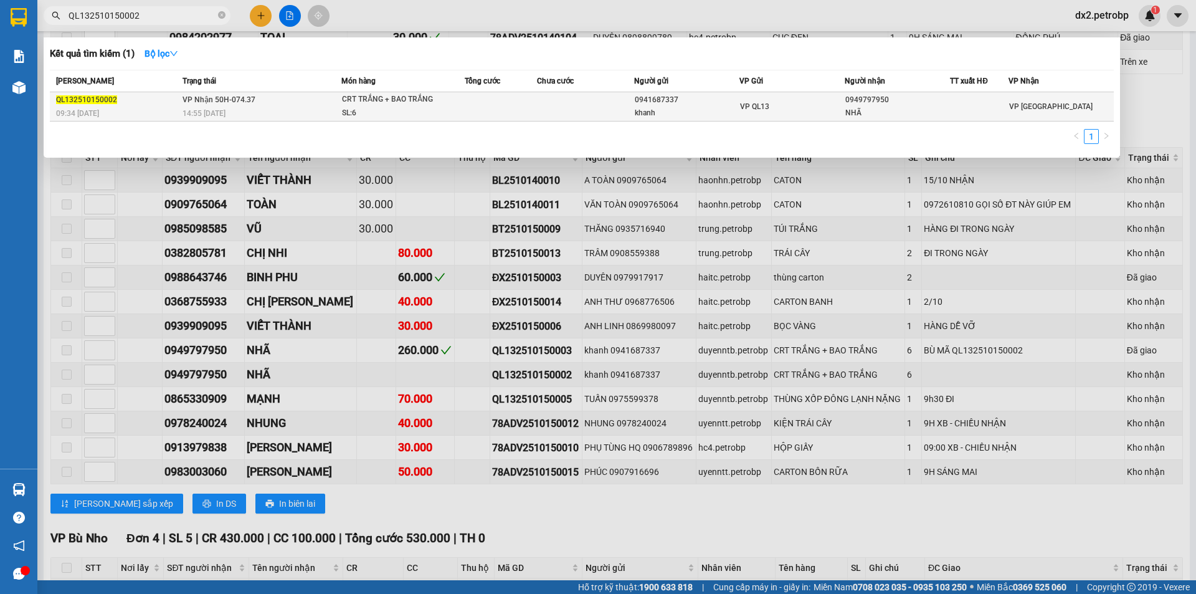
type input "QL132510150002"
click at [465, 112] on td at bounding box center [501, 106] width 73 height 29
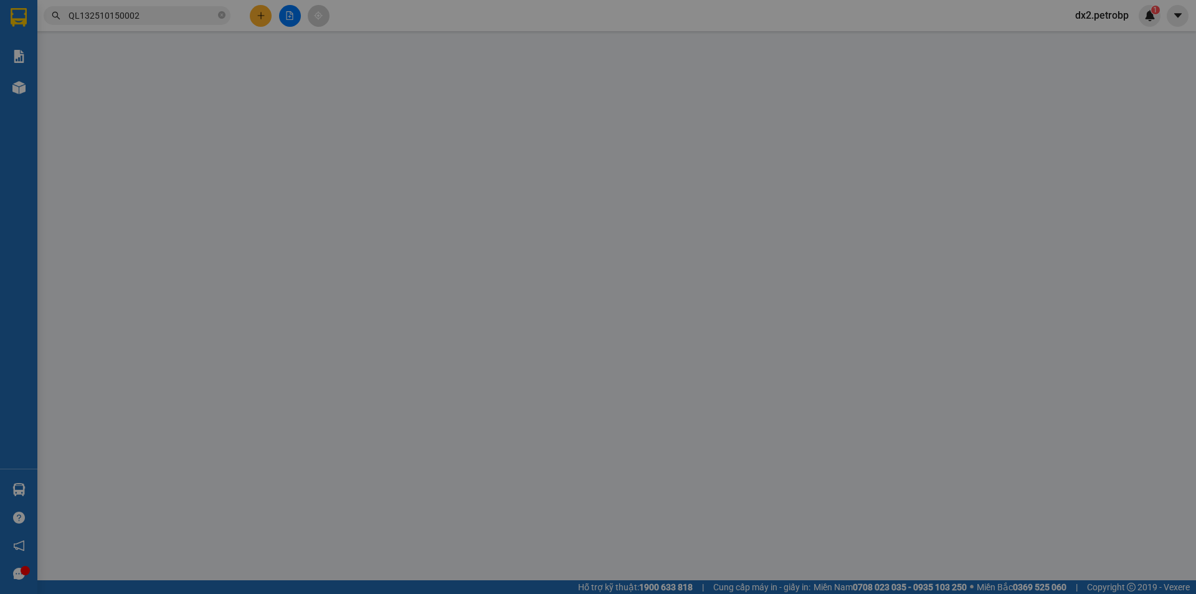
type input "0941687337"
type input "khanh"
type input "0949797950"
type input "NHÃ"
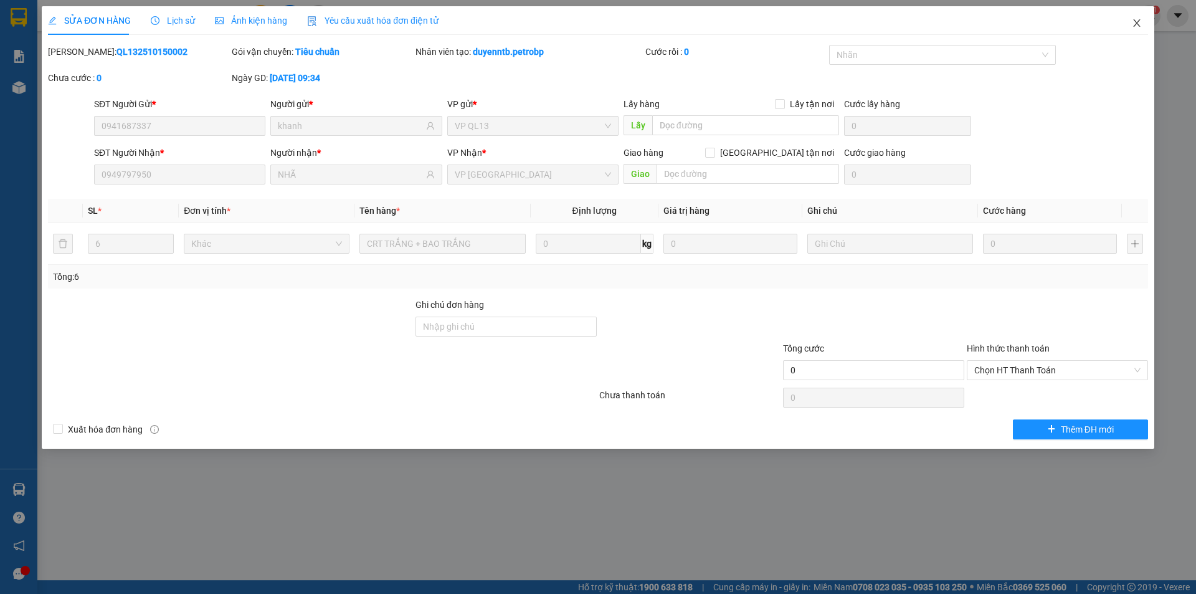
click at [1132, 20] on icon "close" at bounding box center [1137, 23] width 10 height 10
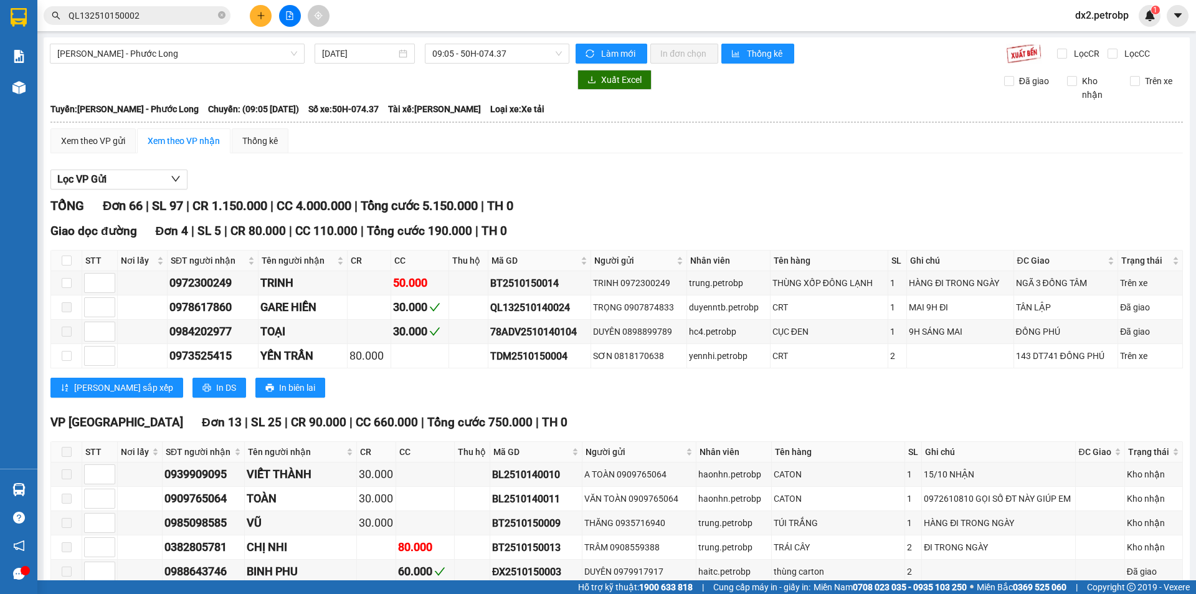
scroll to position [249, 0]
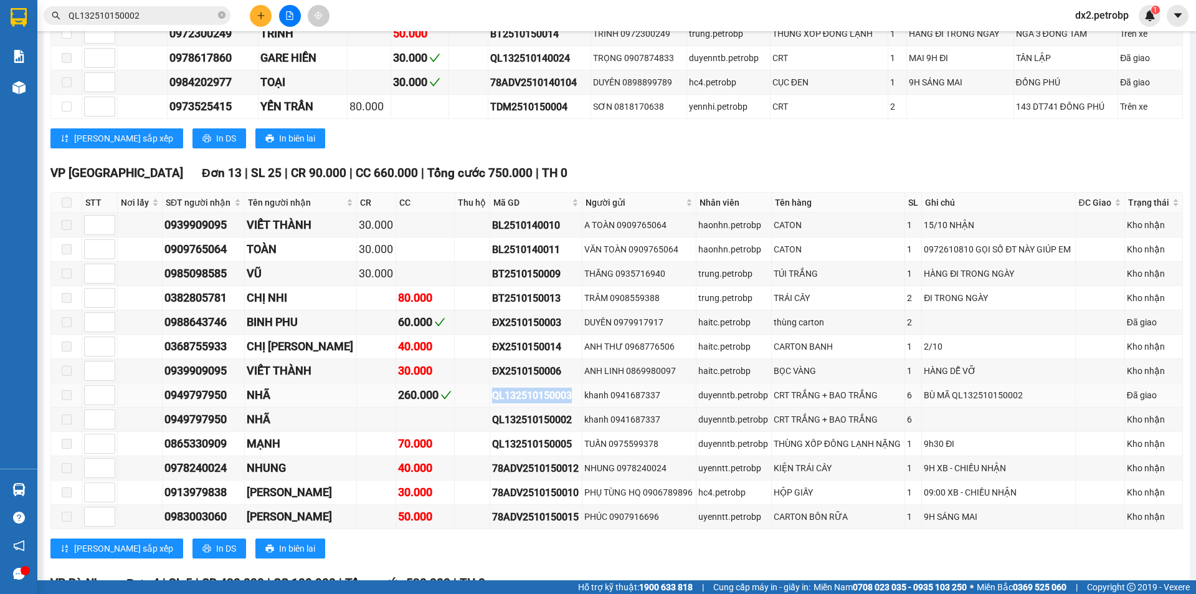
drag, startPoint x: 548, startPoint y: 396, endPoint x: 462, endPoint y: 402, distance: 86.2
click at [462, 402] on tr "0949797950 NHÃ 260.000 QL132510150003 khanh 0941687337 duyenntb.petrobp CRT TRẮ…" at bounding box center [617, 395] width 1132 height 24
copy div "QL132510150003"
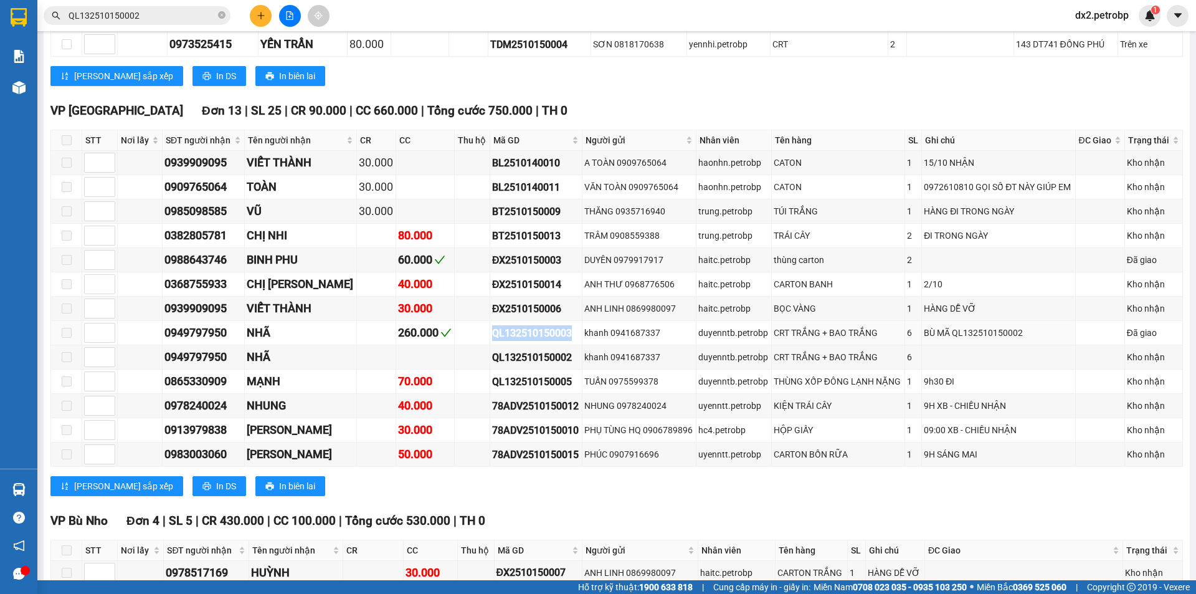
scroll to position [0, 0]
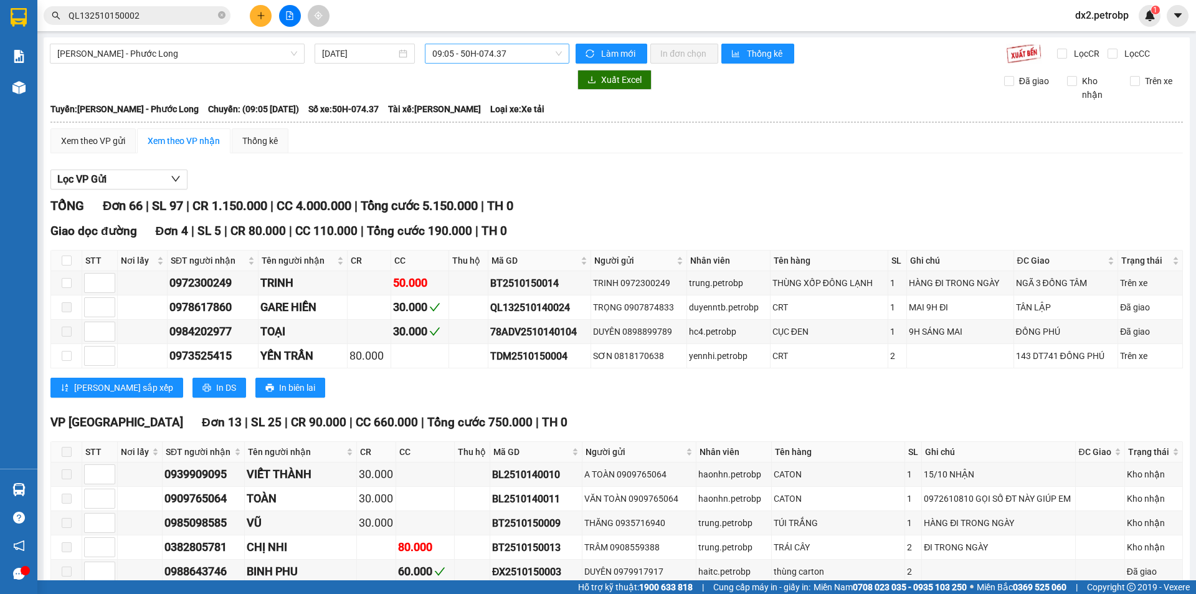
click at [553, 53] on span "09:05 - 50H-074.37" at bounding box center [497, 53] width 130 height 19
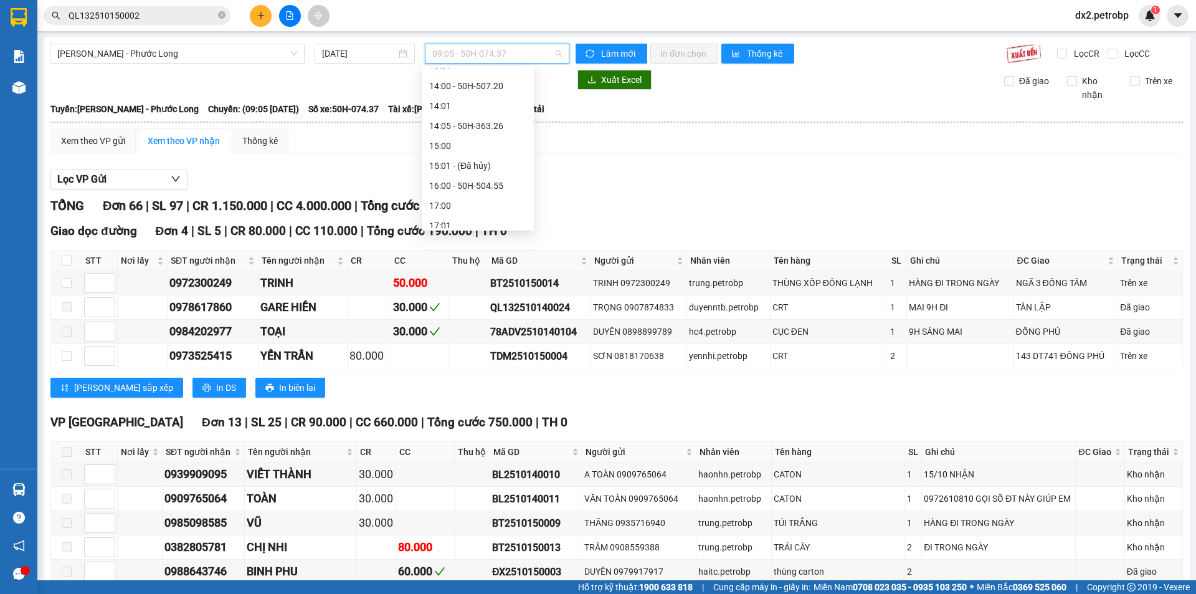
scroll to position [553, 0]
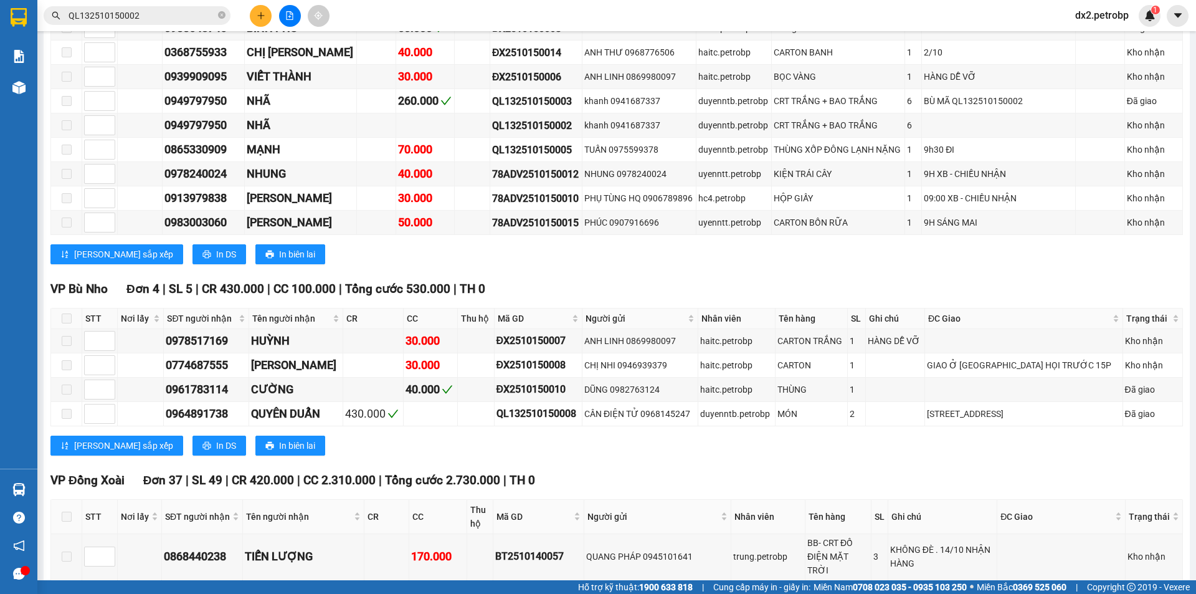
scroll to position [356, 0]
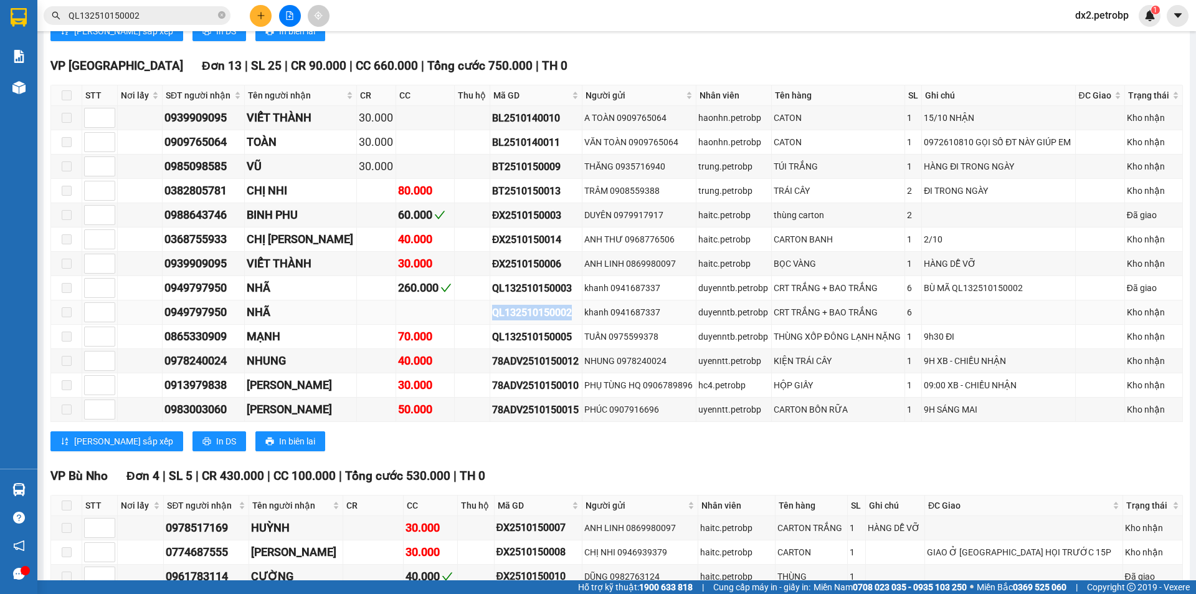
drag, startPoint x: 548, startPoint y: 313, endPoint x: 459, endPoint y: 320, distance: 89.3
click at [459, 320] on tr "0949797950 NHÃ QL132510150002 khanh 0941687337 duyenntb.petrobp CRT TRẮNG + BAO…" at bounding box center [617, 312] width 1132 height 24
copy div "QL132510150002"
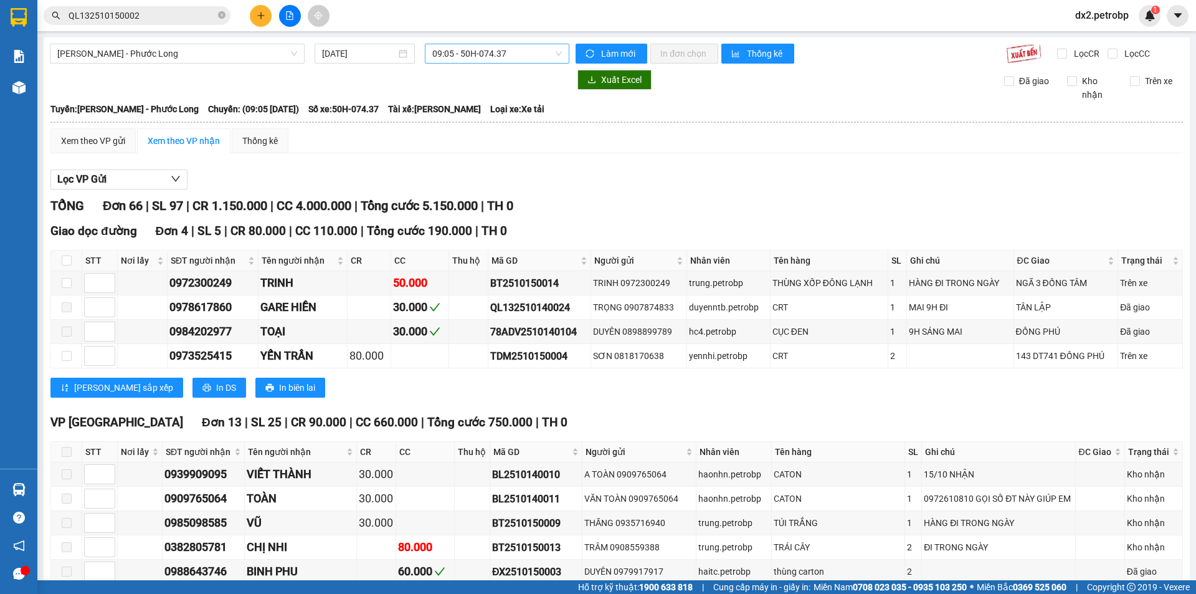
click at [553, 55] on span "09:05 - 50H-074.37" at bounding box center [497, 53] width 130 height 19
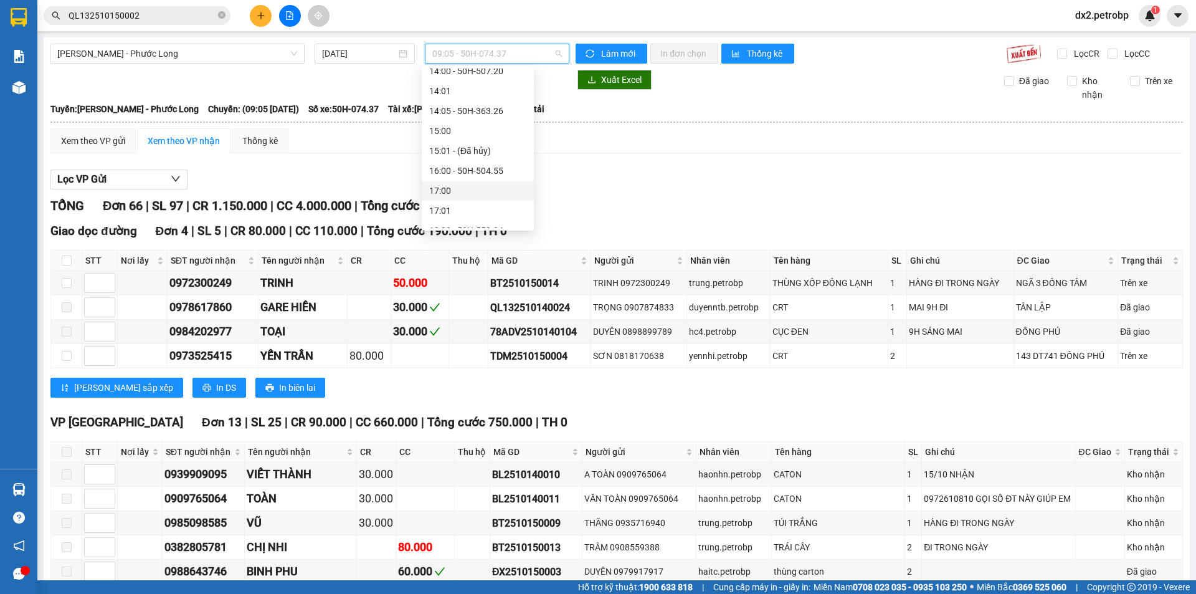
scroll to position [444, 0]
click at [485, 169] on div "14:05 - 50H-363.26" at bounding box center [477, 173] width 97 height 14
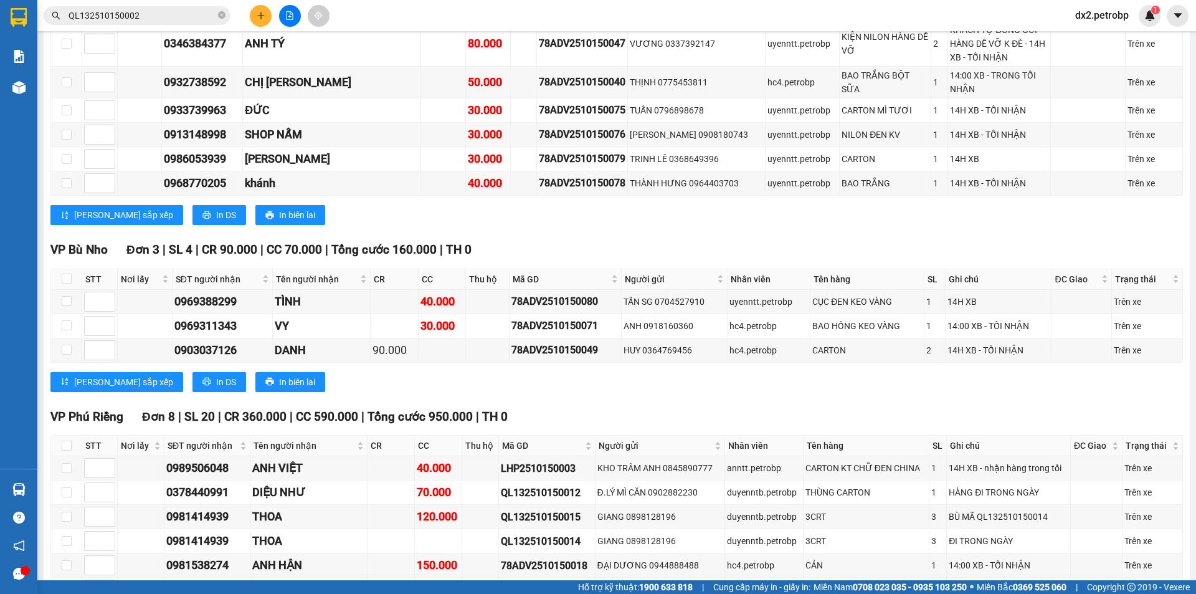
scroll to position [2056, 0]
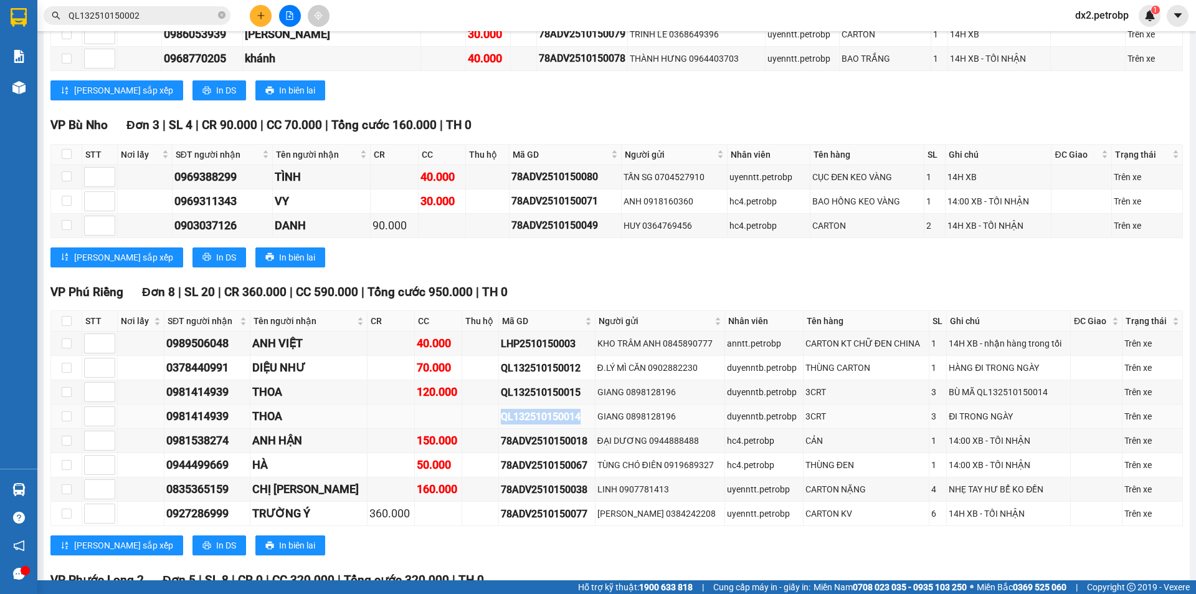
drag, startPoint x: 555, startPoint y: 374, endPoint x: 468, endPoint y: 376, distance: 86.6
click at [468, 404] on tr "0981414939 THOA QL132510150014 GIANG 0898128196 duyenntb.petrobp 3CRT 3 ĐI TRON…" at bounding box center [617, 416] width 1132 height 24
copy div "QL132510150014"
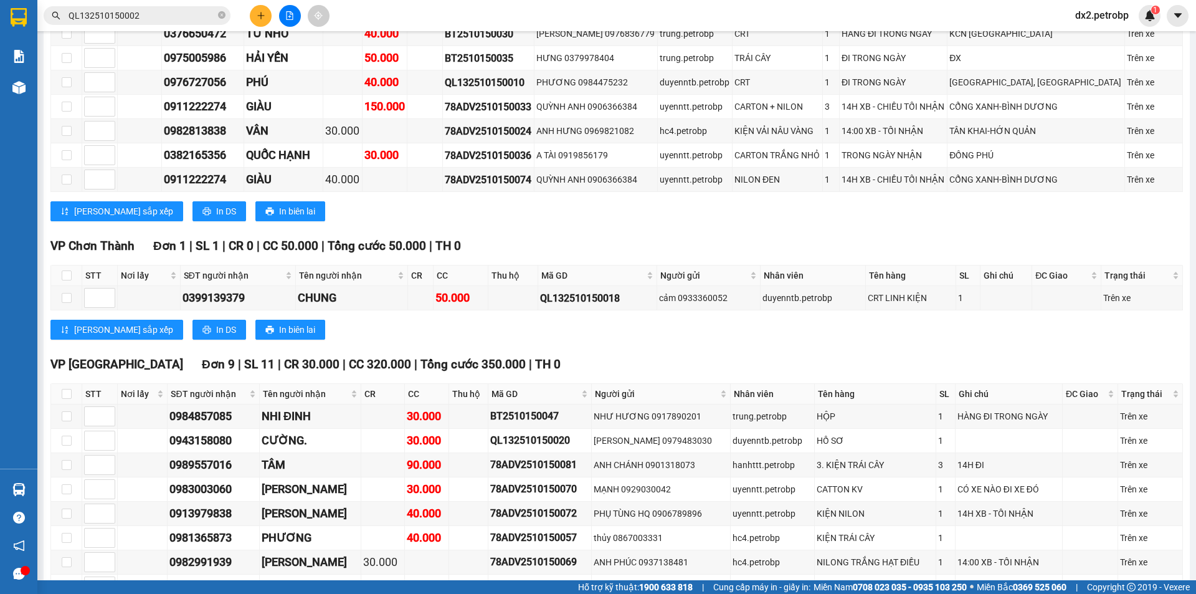
scroll to position [0, 0]
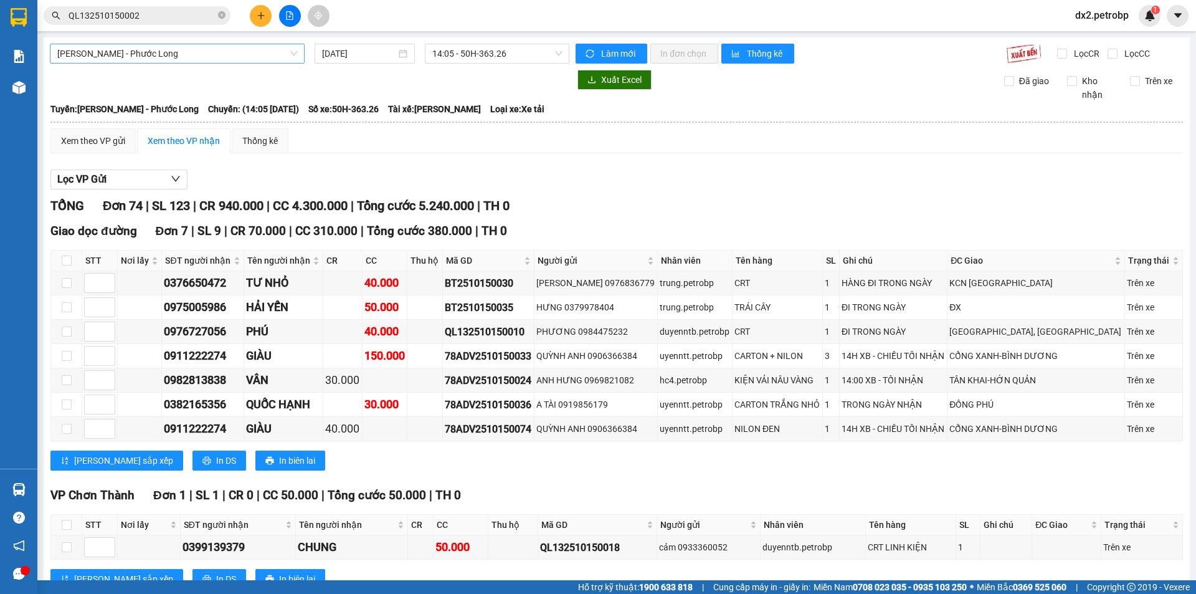
click at [227, 52] on span "[PERSON_NAME] - Phước Long" at bounding box center [177, 53] width 240 height 19
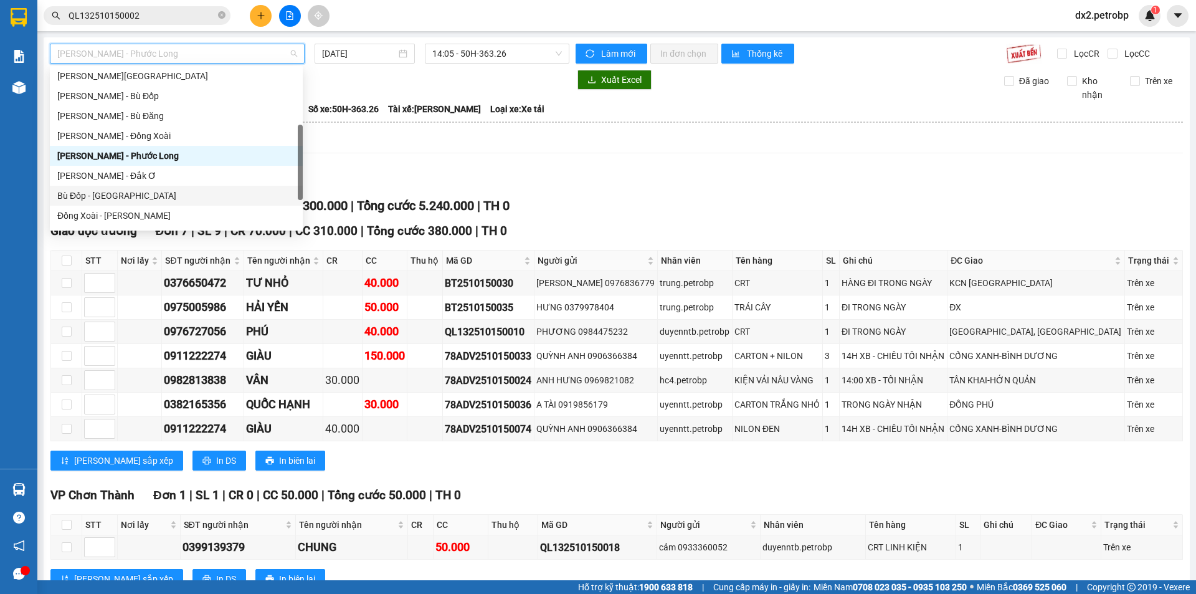
scroll to position [224, 0]
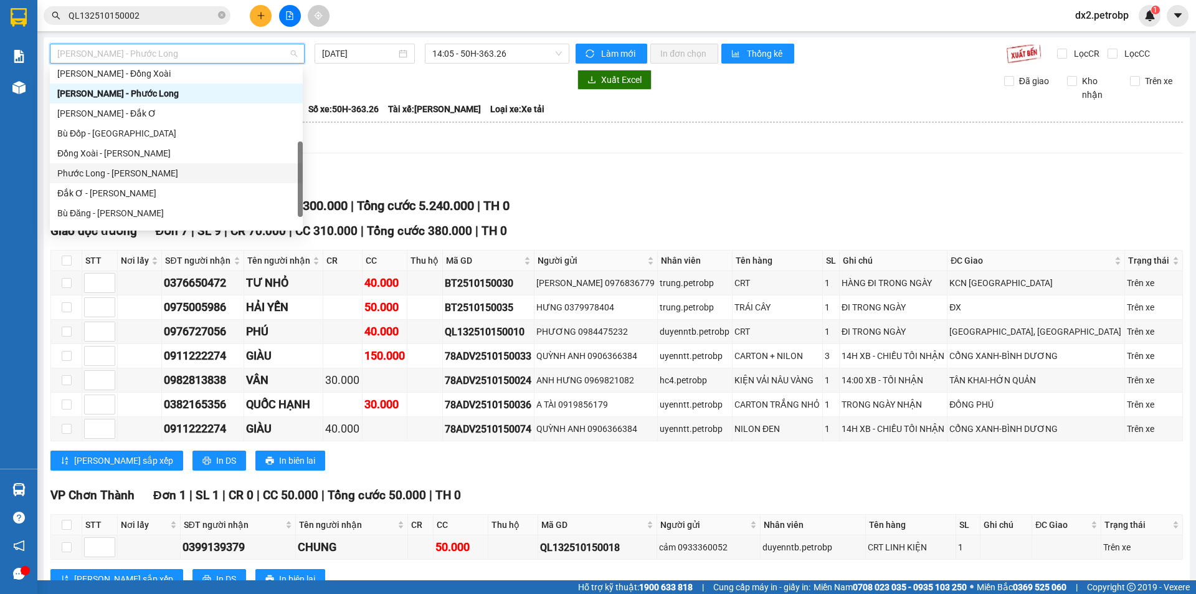
click at [135, 172] on div "Phước Long - Hồ Chí Minh" at bounding box center [176, 173] width 238 height 14
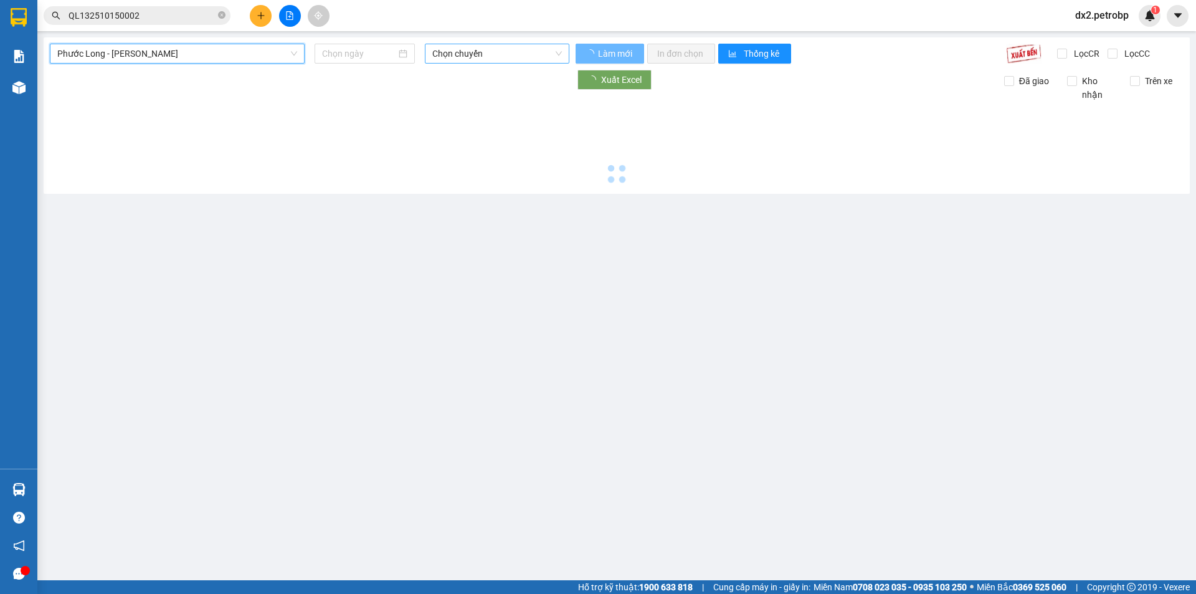
type input "[DATE]"
